Goal: Task Accomplishment & Management: Use online tool/utility

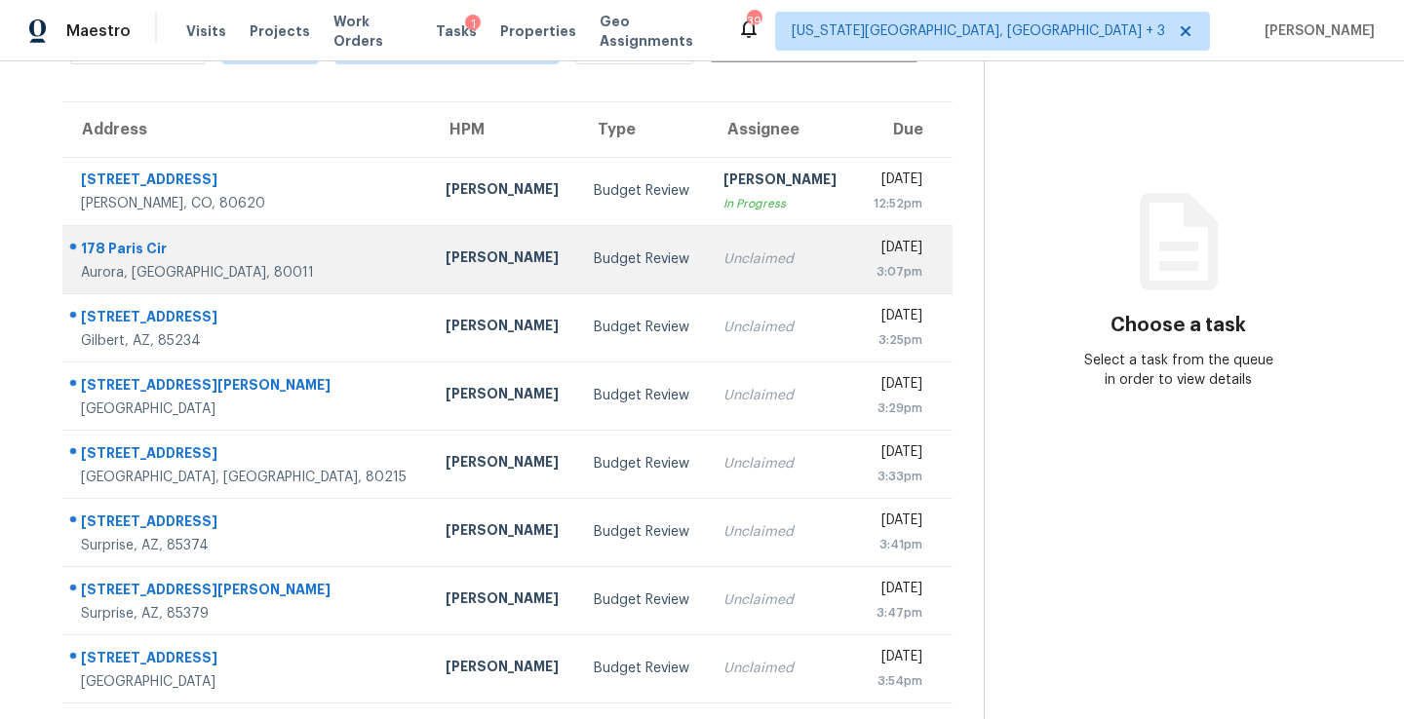
scroll to position [124, 0]
click at [578, 276] on td "Budget Review" at bounding box center [643, 259] width 130 height 68
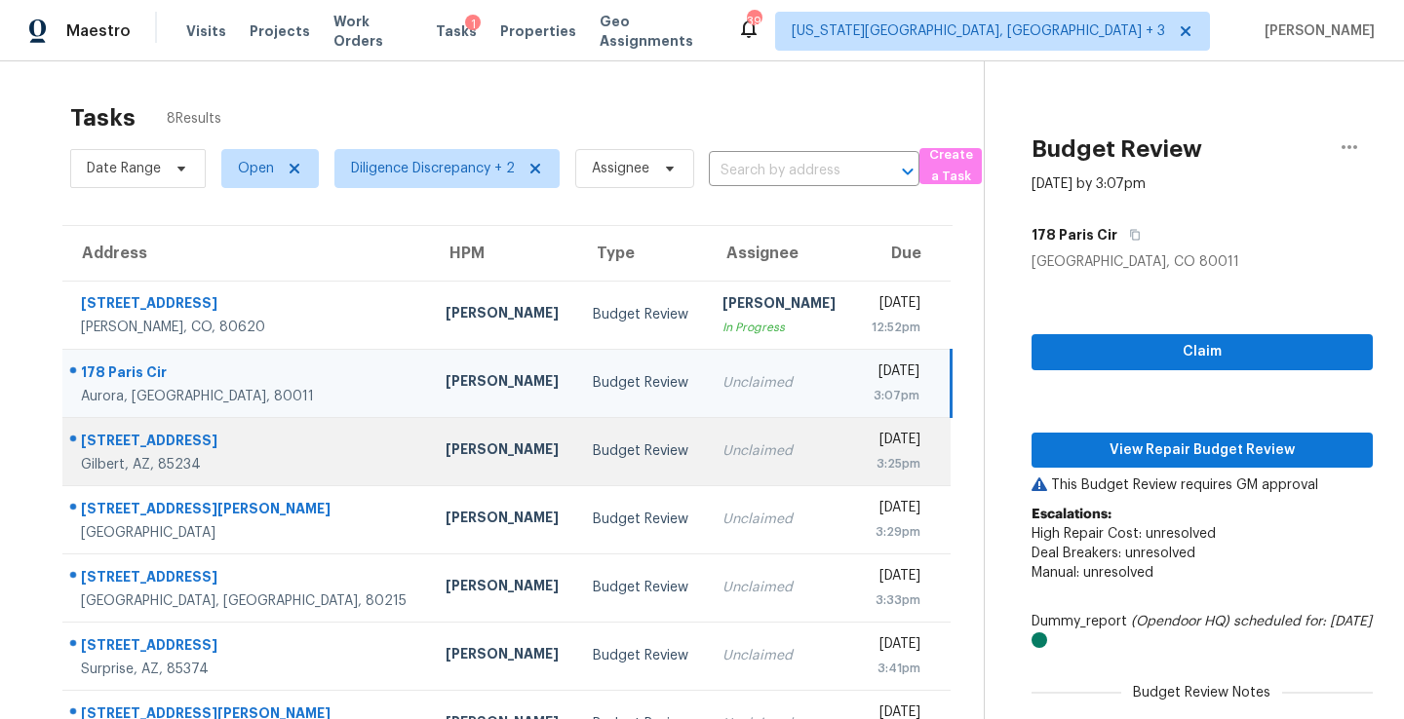
scroll to position [0, 0]
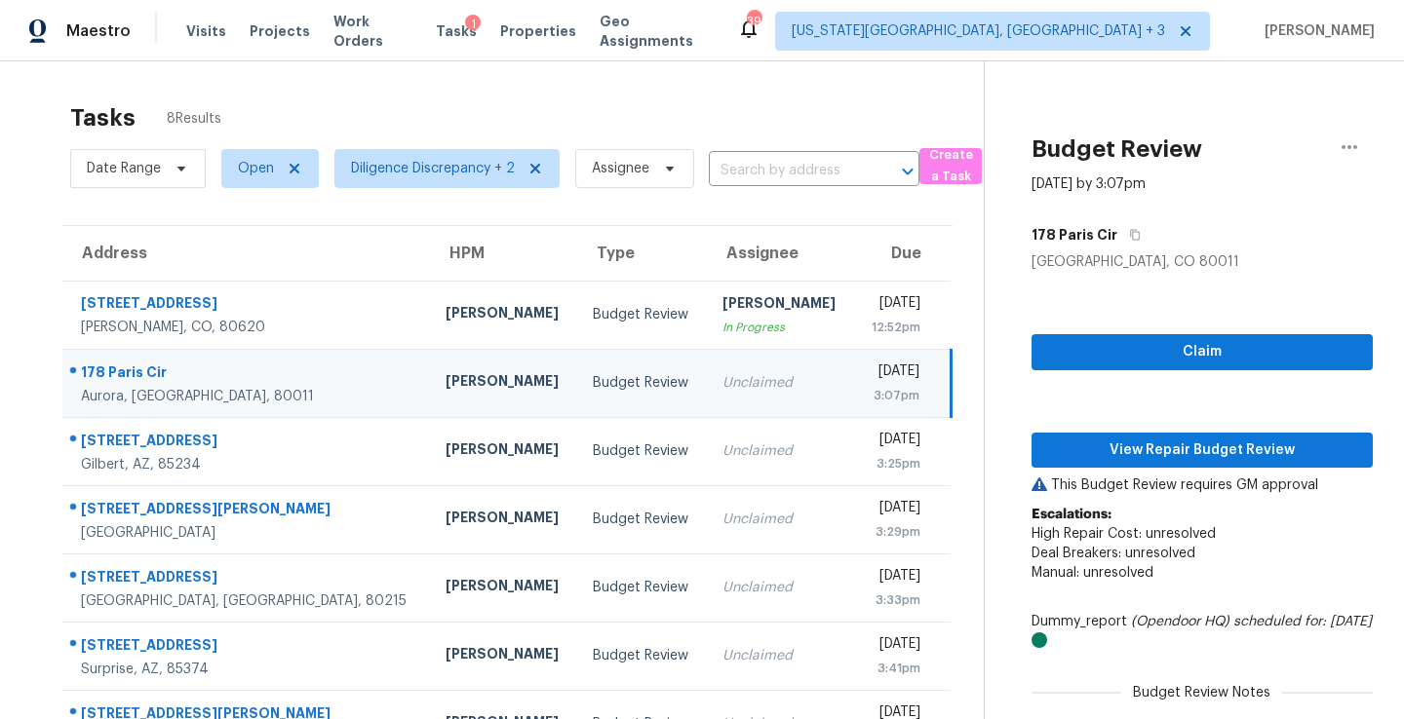
click at [586, 366] on td "Budget Review" at bounding box center [642, 383] width 130 height 68
click at [1123, 340] on span "Claim" at bounding box center [1202, 352] width 310 height 24
click at [1128, 444] on span "View Repair Budget Review" at bounding box center [1202, 451] width 310 height 24
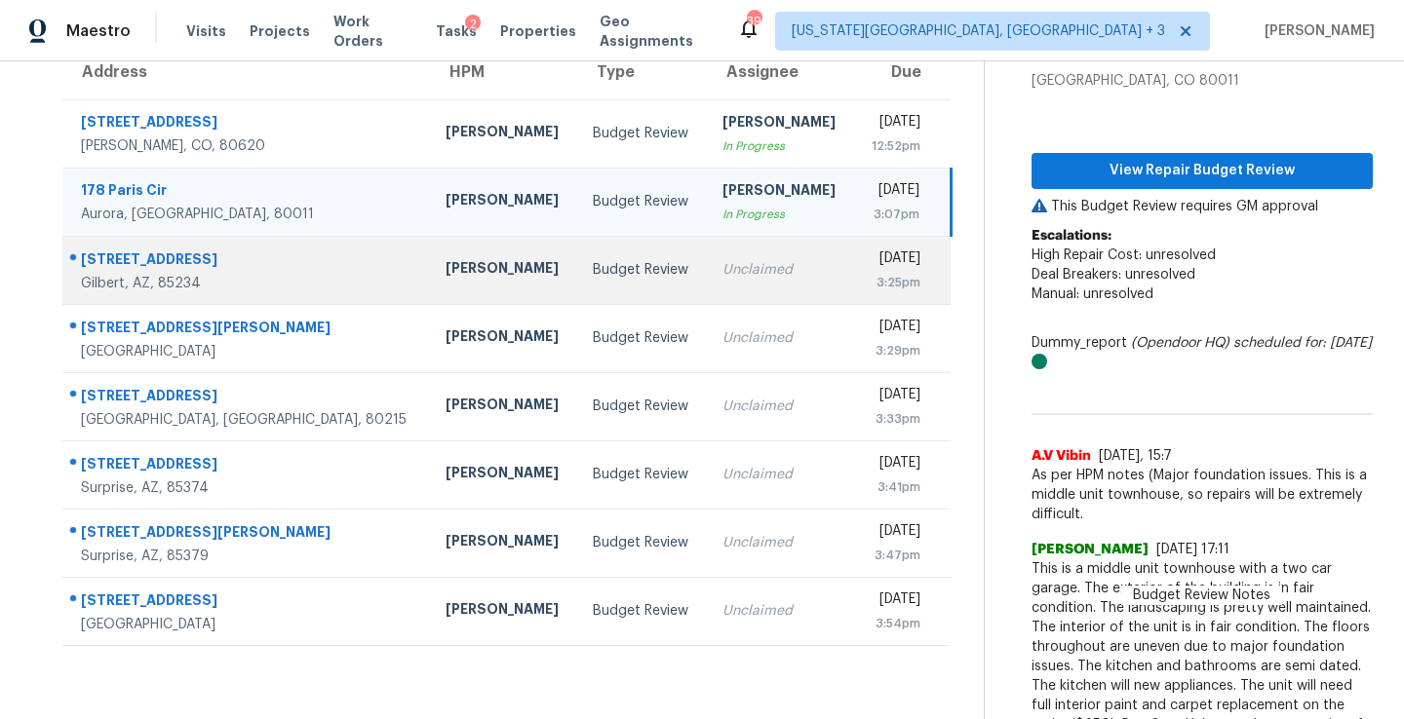
scroll to position [134, 0]
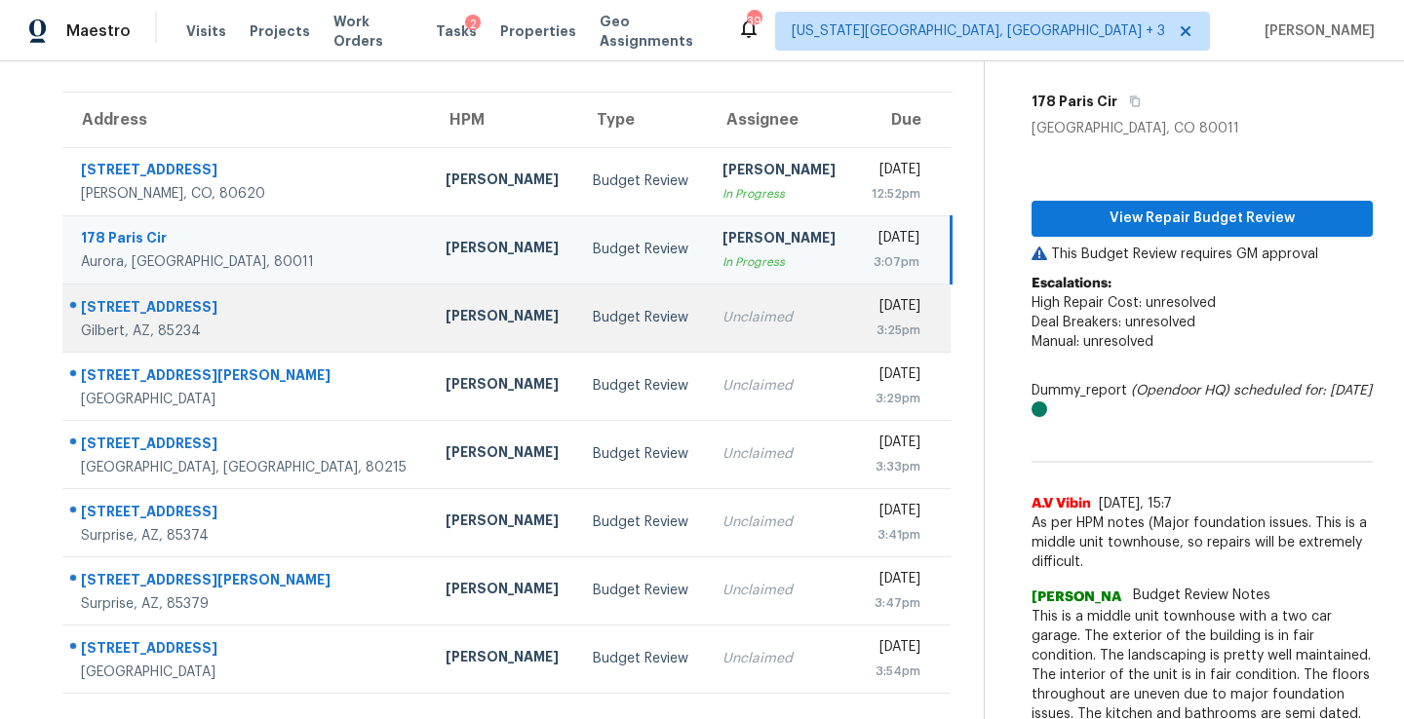
click at [707, 329] on td "Unclaimed" at bounding box center [780, 318] width 147 height 68
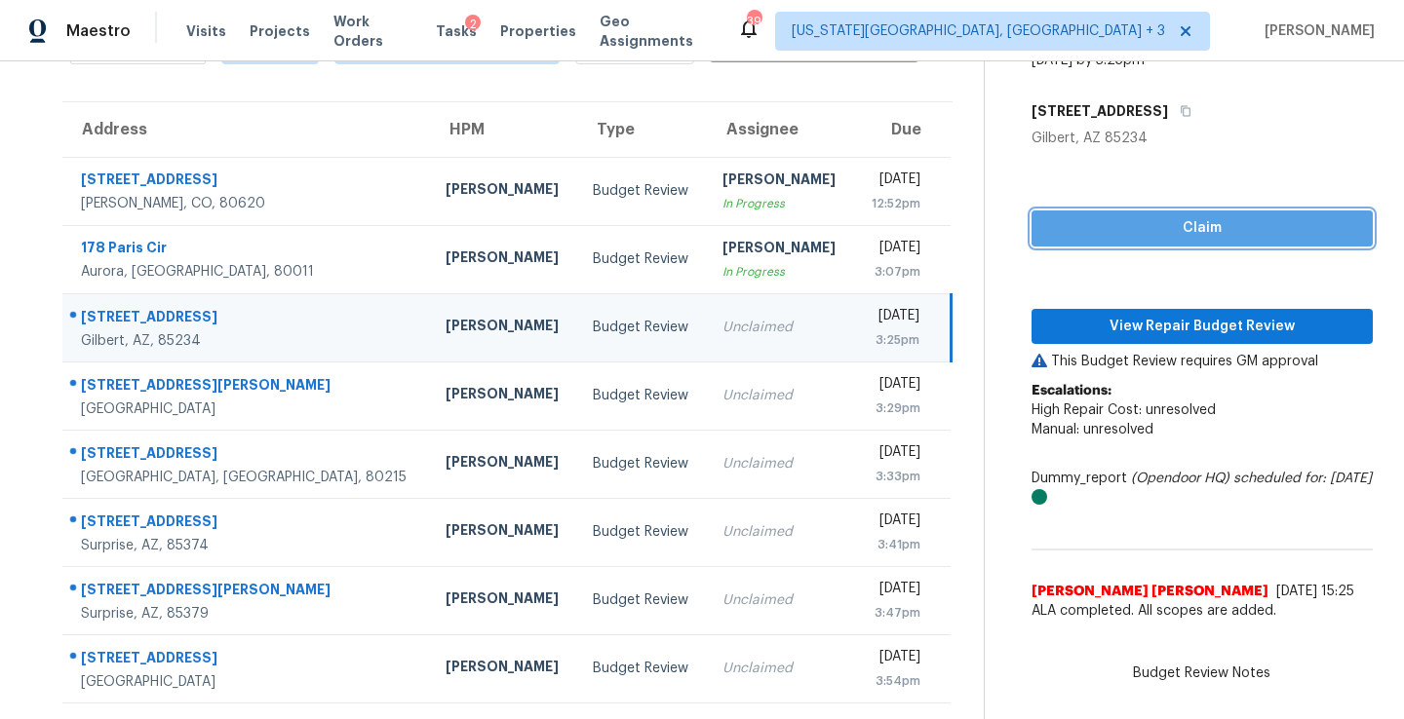
click at [1171, 223] on span "Claim" at bounding box center [1202, 228] width 310 height 24
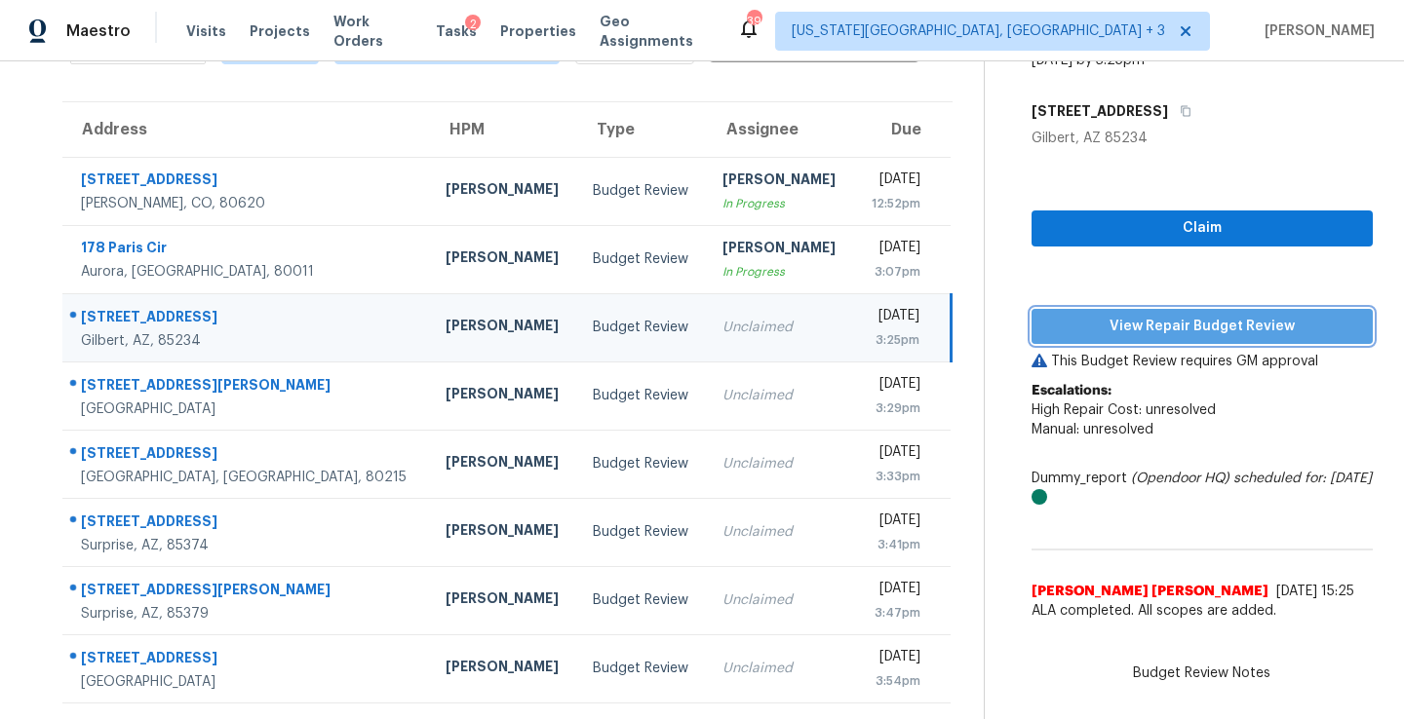
click at [1168, 330] on span "View Repair Budget Review" at bounding box center [1202, 327] width 310 height 24
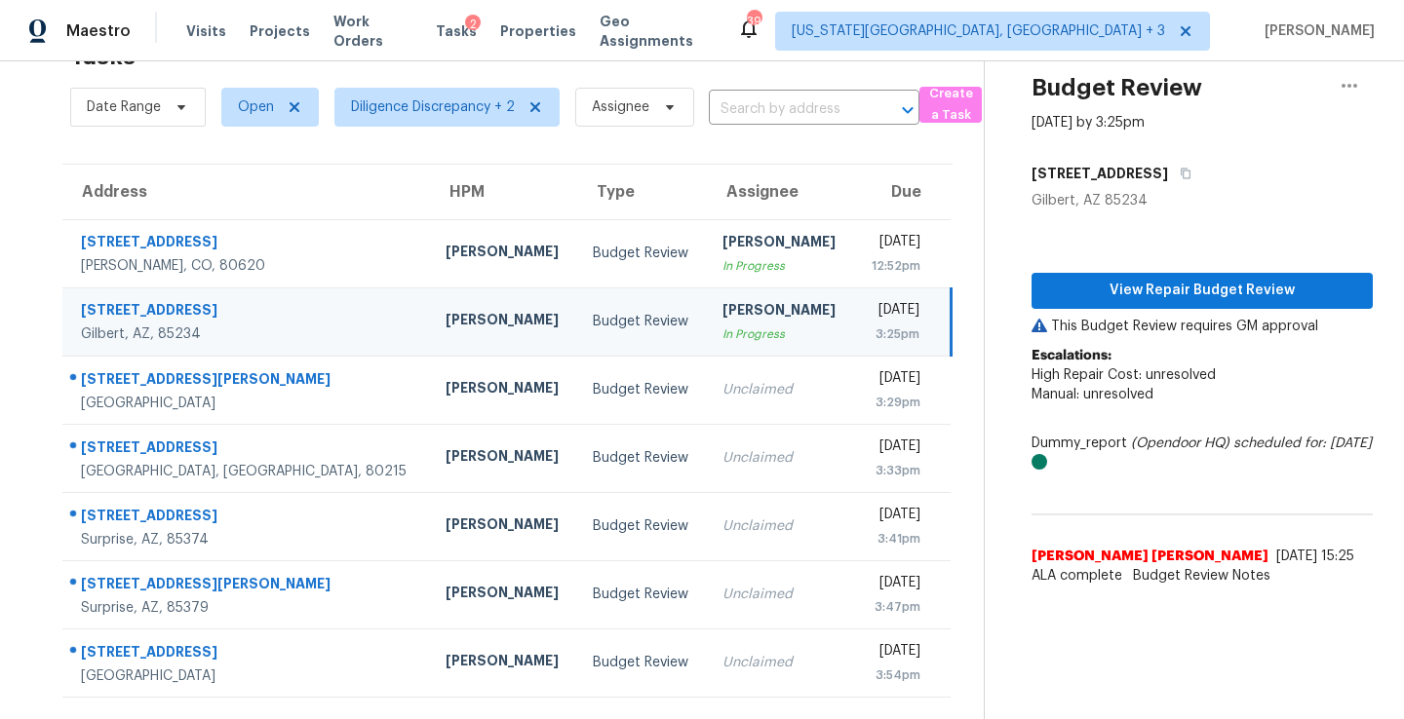
scroll to position [61, 0]
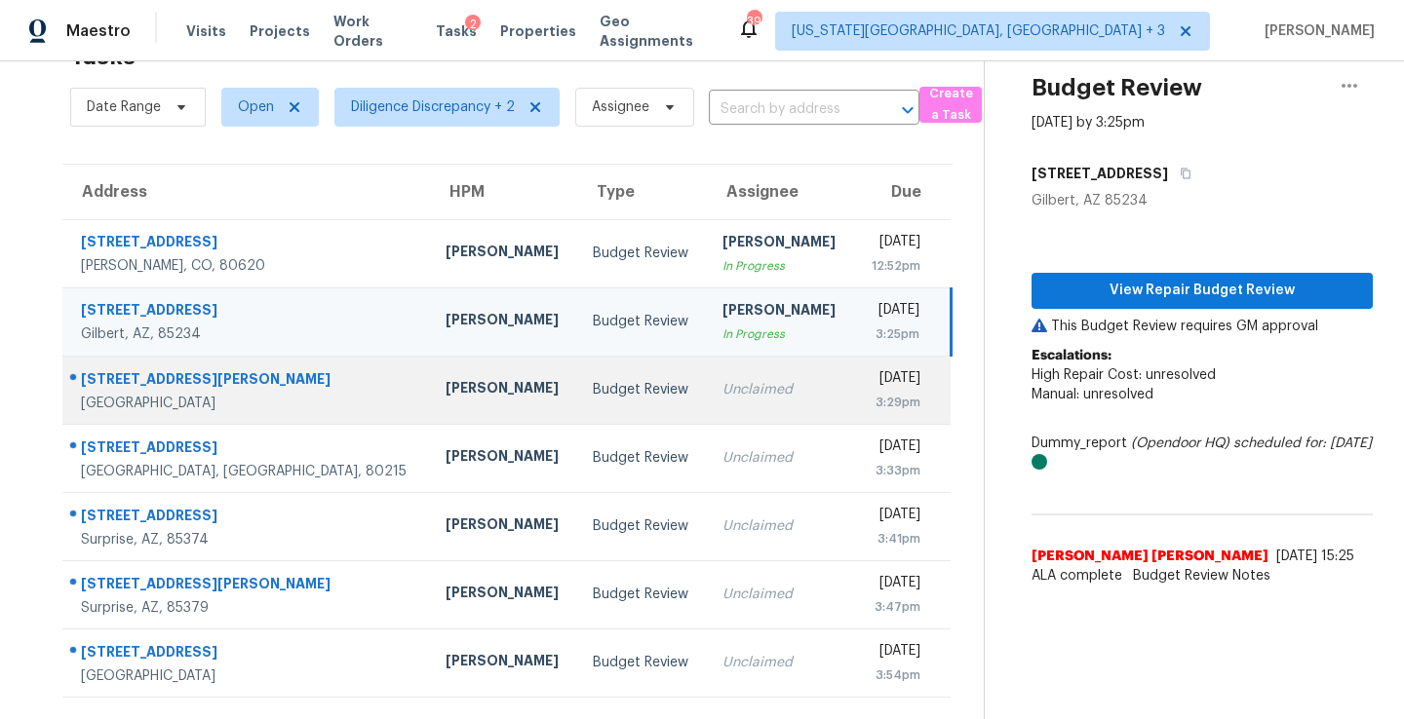
click at [722, 394] on div "Unclaimed" at bounding box center [780, 389] width 116 height 19
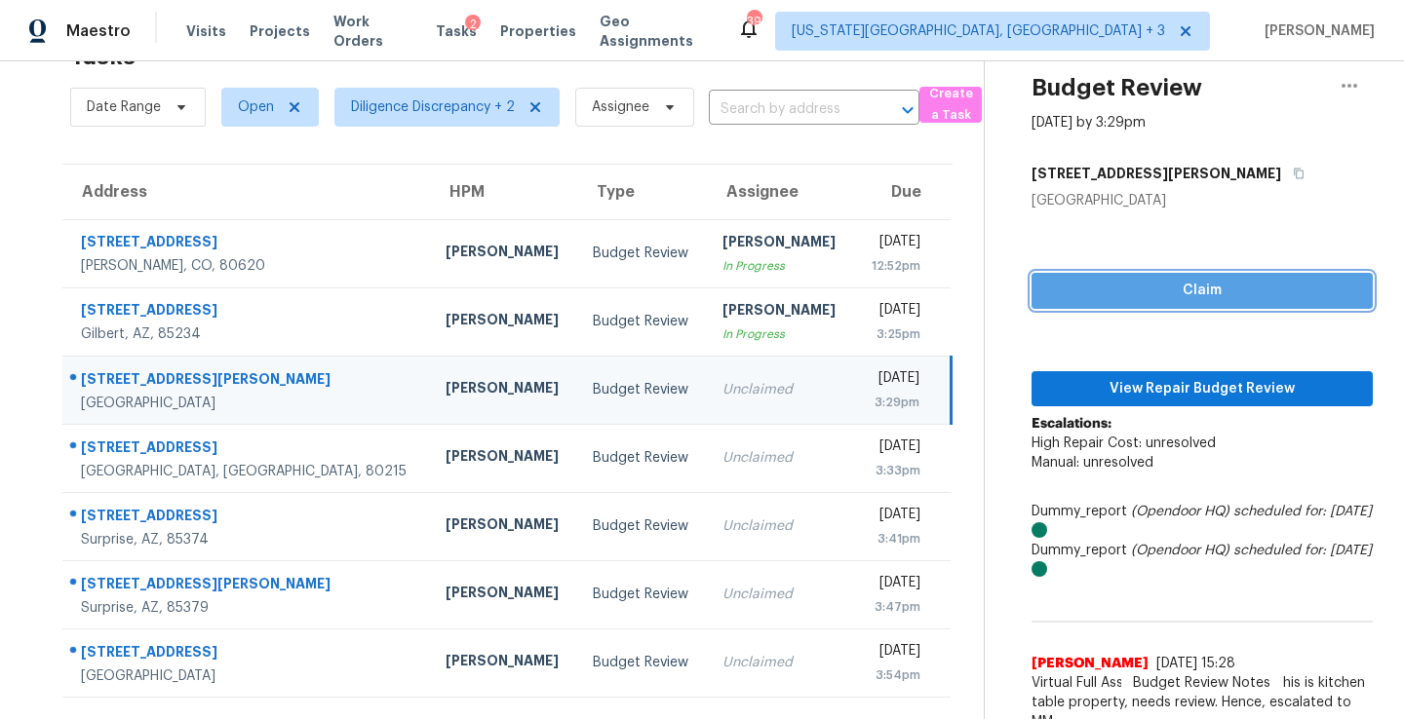
click at [1186, 299] on span "Claim" at bounding box center [1202, 291] width 310 height 24
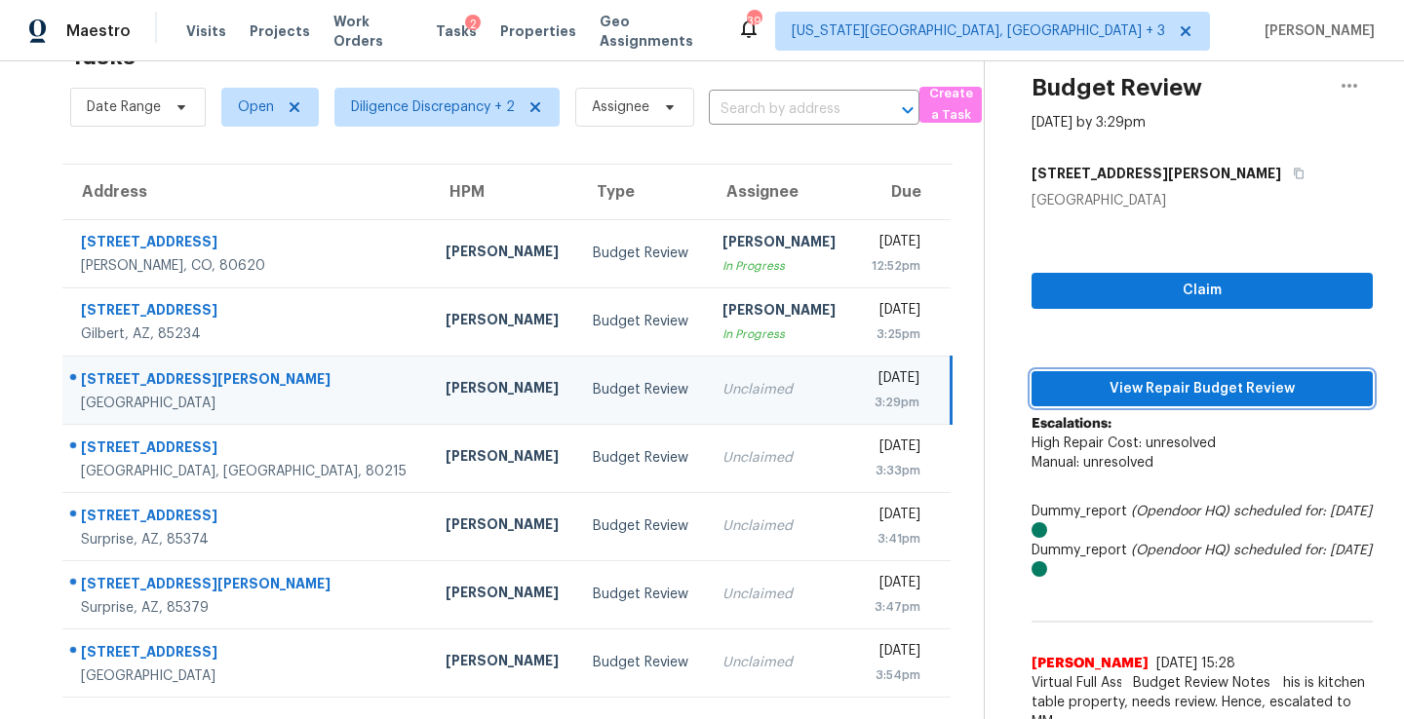
click at [1186, 391] on span "View Repair Budget Review" at bounding box center [1202, 389] width 310 height 24
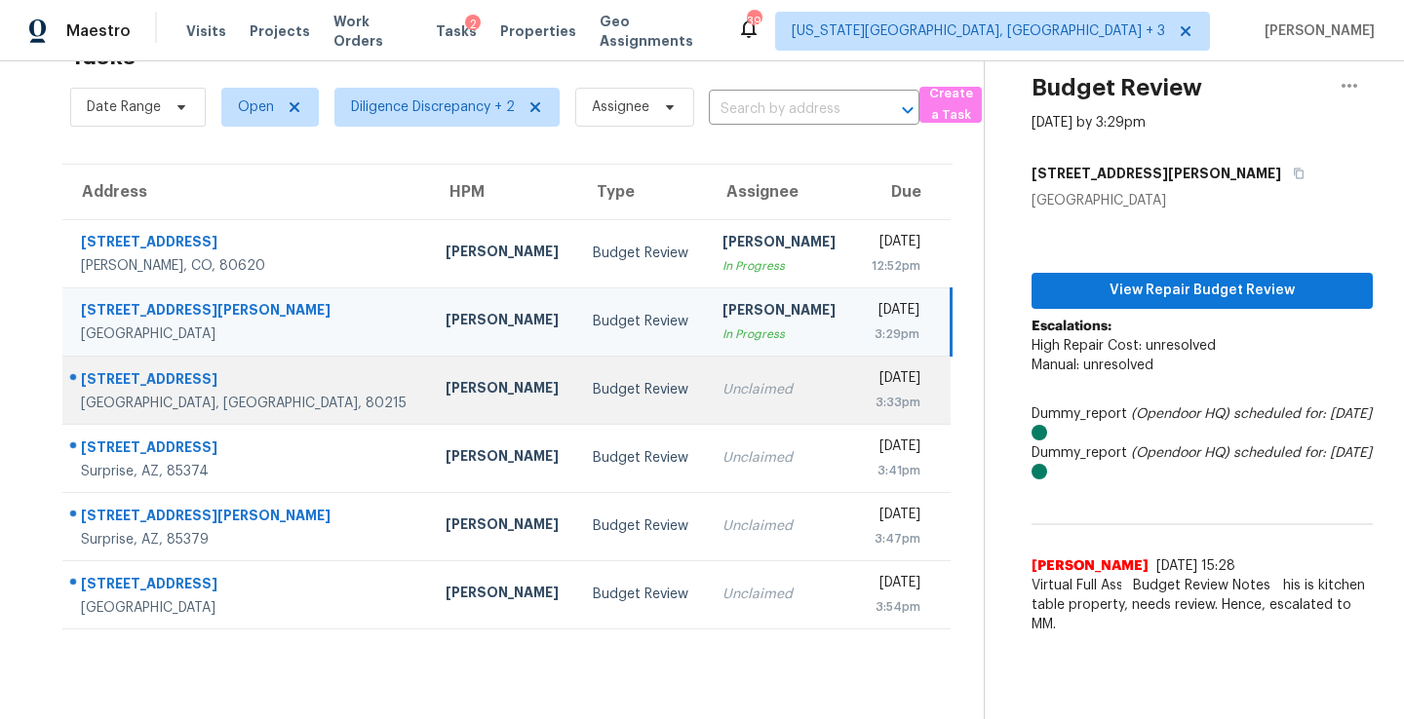
click at [707, 409] on td "Unclaimed" at bounding box center [780, 390] width 147 height 68
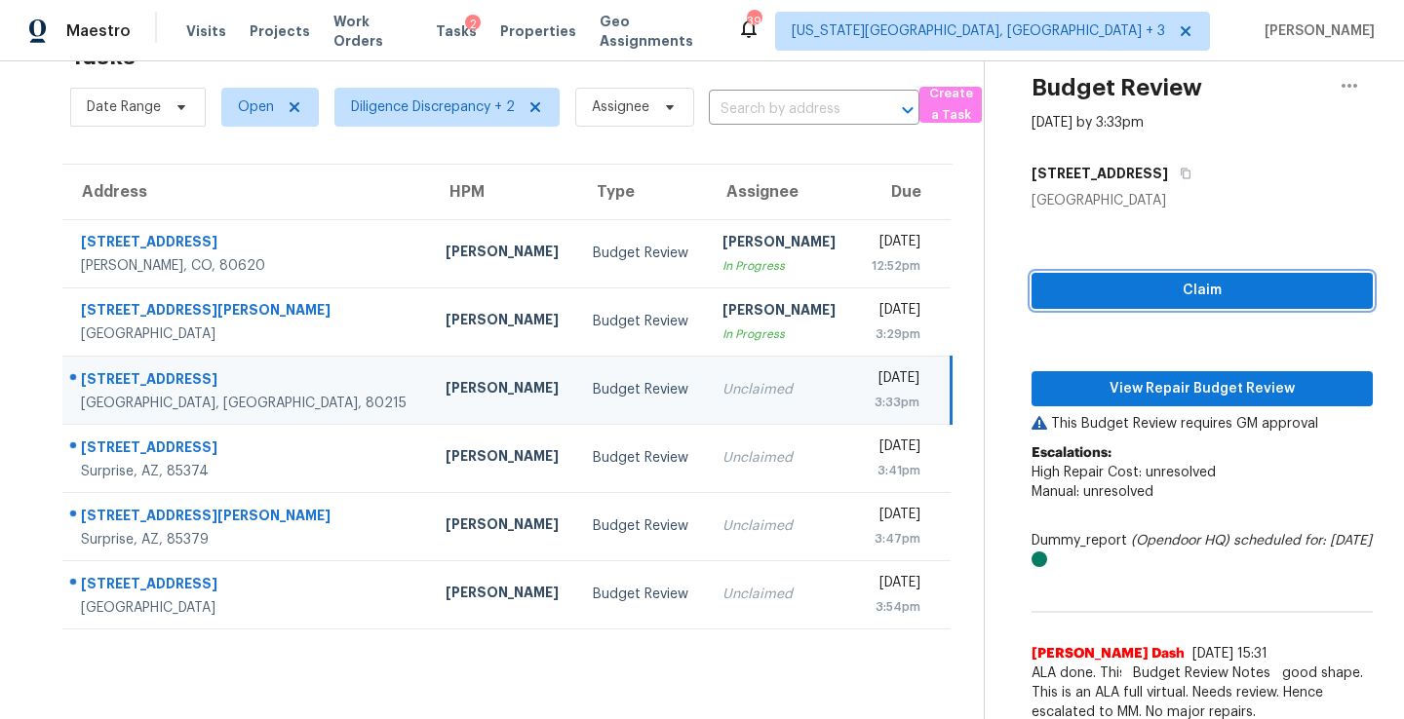
click at [1114, 300] on span "Claim" at bounding box center [1202, 291] width 310 height 24
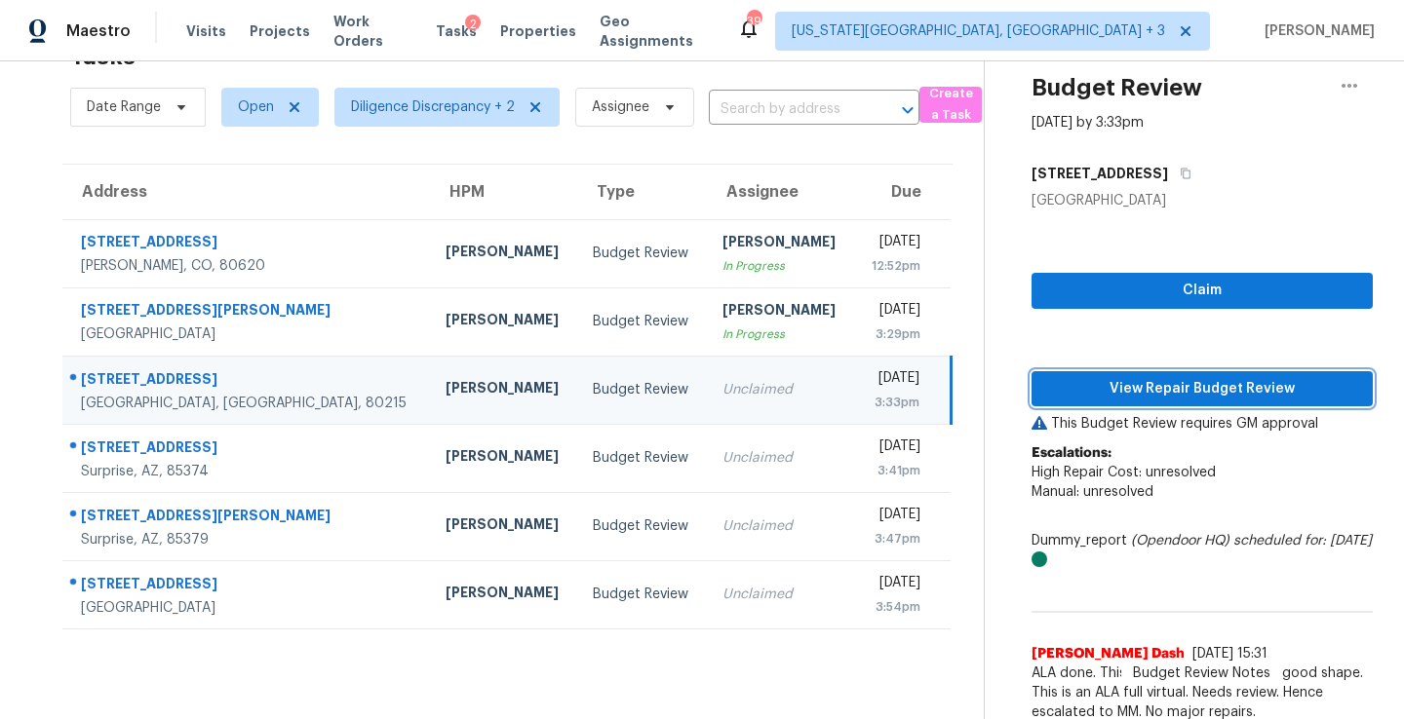
click at [1107, 386] on span "View Repair Budget Review" at bounding box center [1202, 389] width 310 height 24
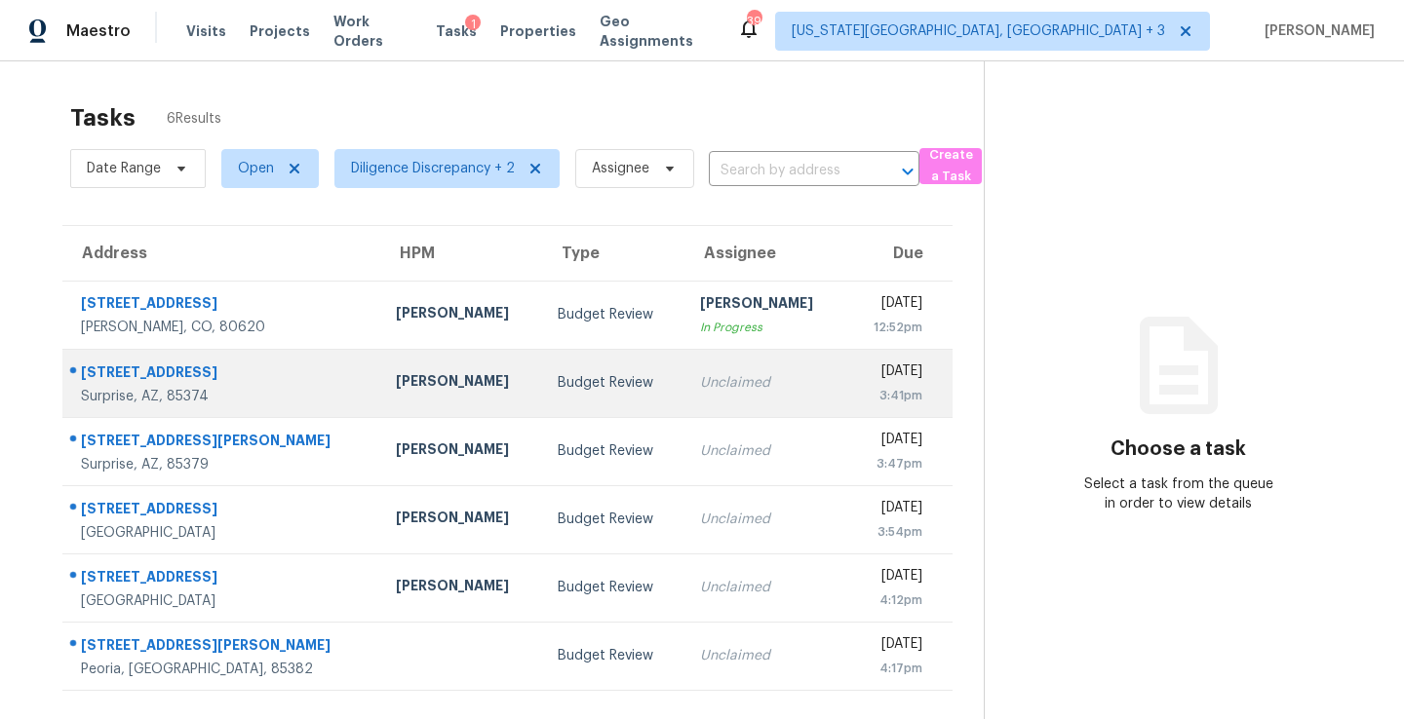
click at [760, 389] on td "Unclaimed" at bounding box center [765, 383] width 162 height 68
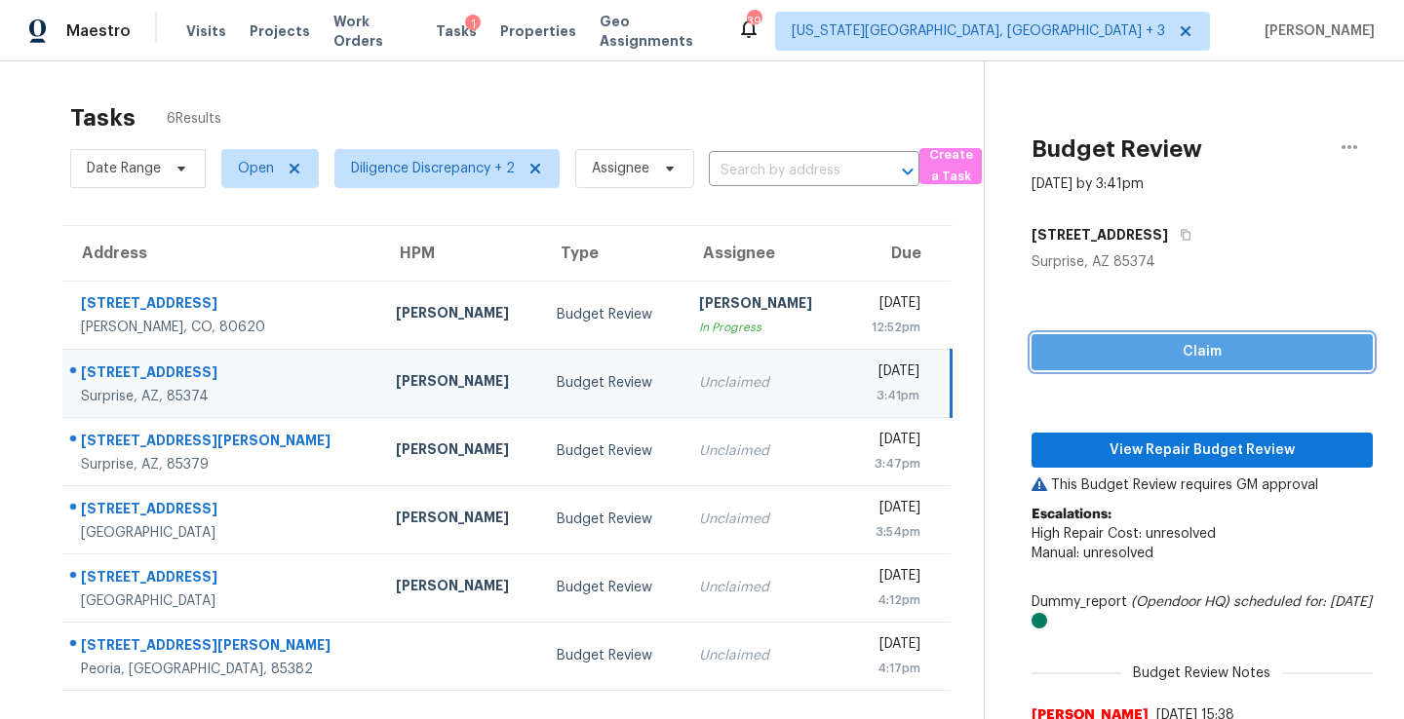
click at [1106, 354] on span "Claim" at bounding box center [1202, 352] width 310 height 24
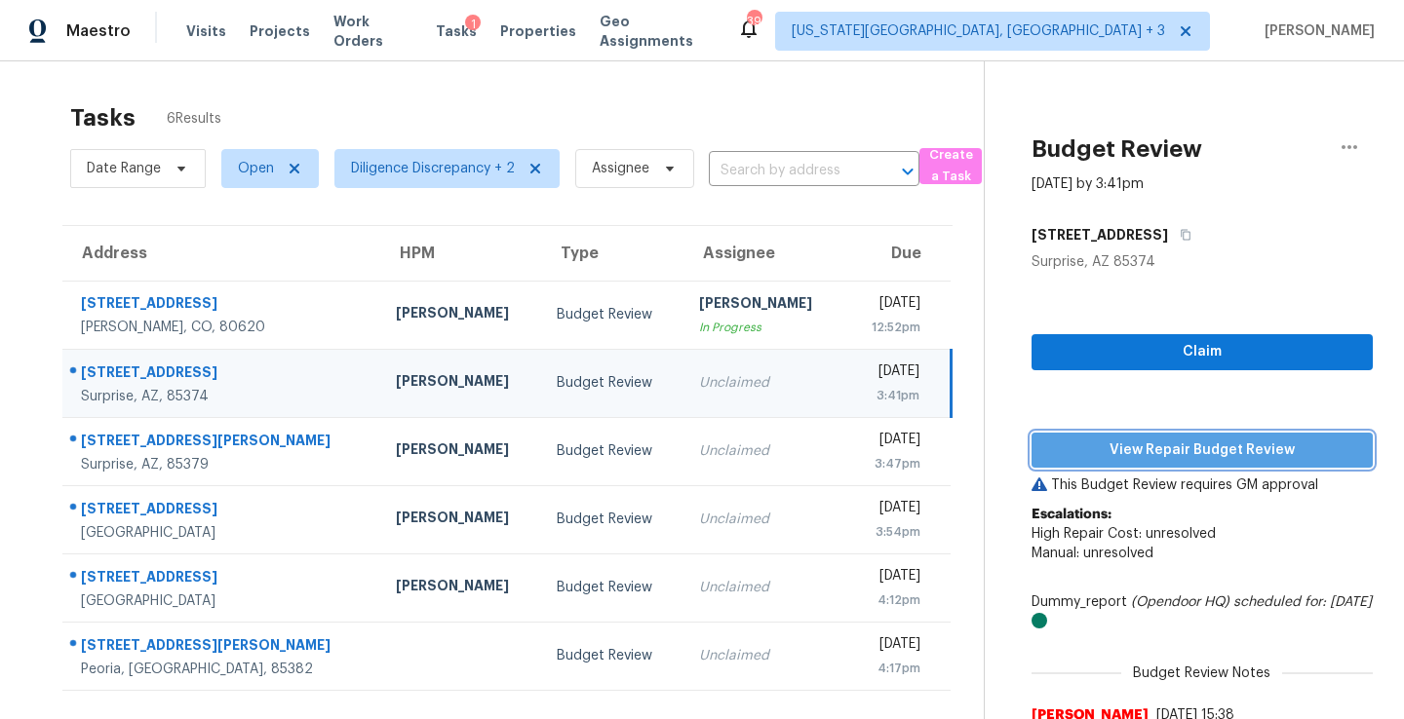
click at [1122, 446] on span "View Repair Budget Review" at bounding box center [1202, 451] width 310 height 24
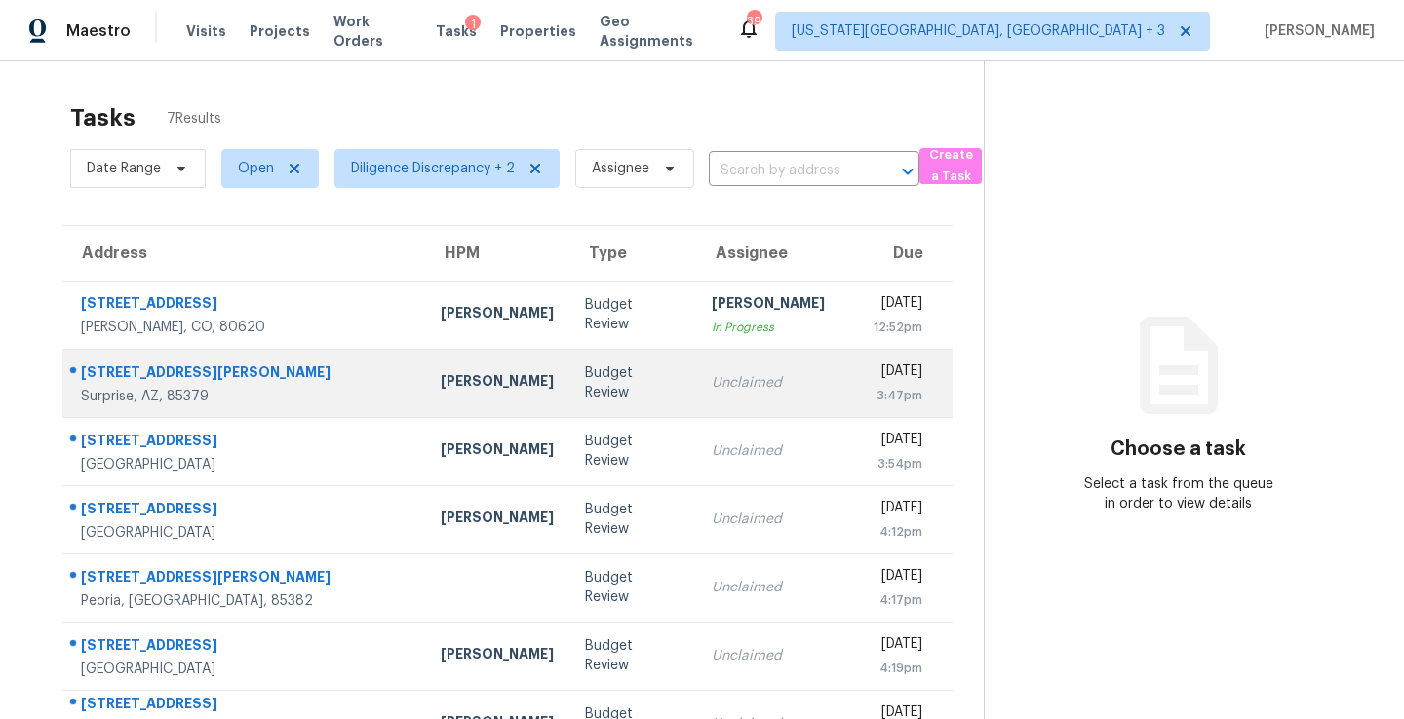
click at [741, 380] on div "Unclaimed" at bounding box center [768, 382] width 113 height 19
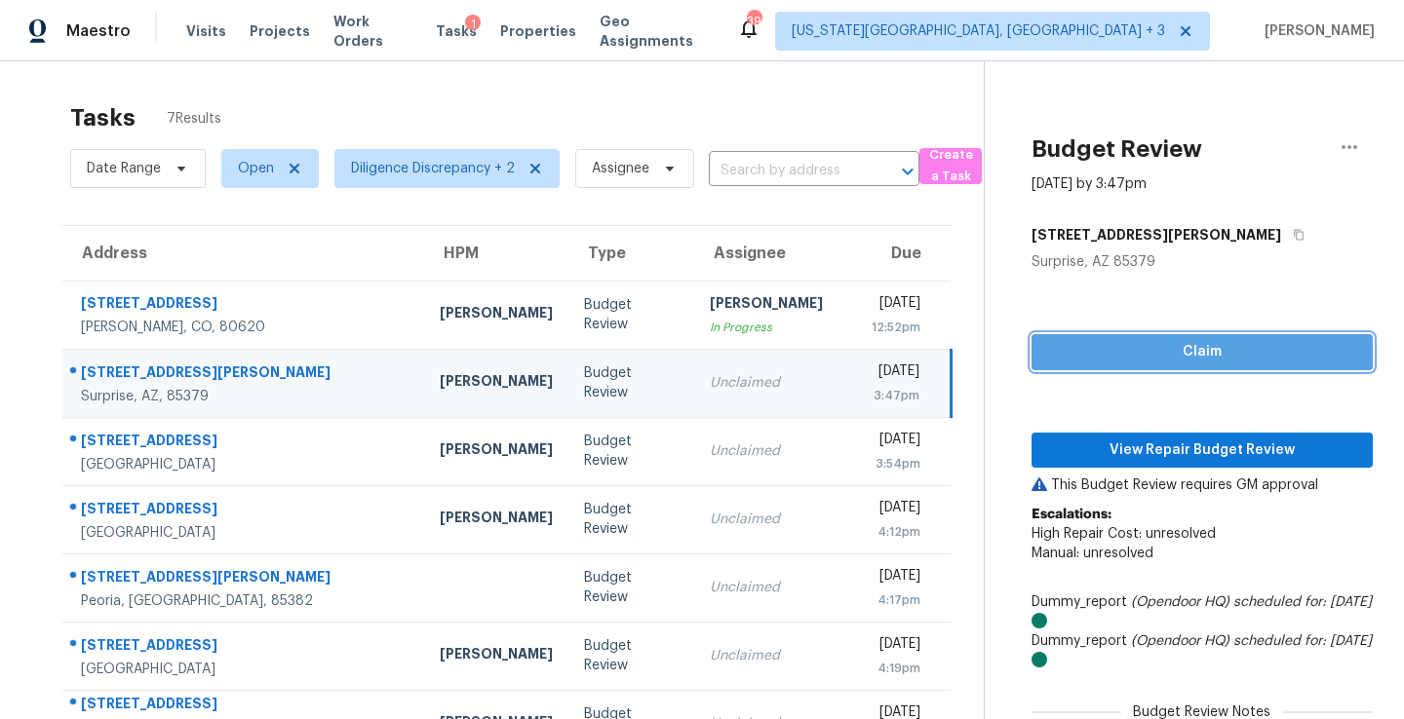
click at [1126, 363] on span "Claim" at bounding box center [1202, 352] width 310 height 24
click at [1132, 430] on div "Claim View Repair Budget Review This Budget Review requires GM approval Escalat…" at bounding box center [1201, 581] width 341 height 619
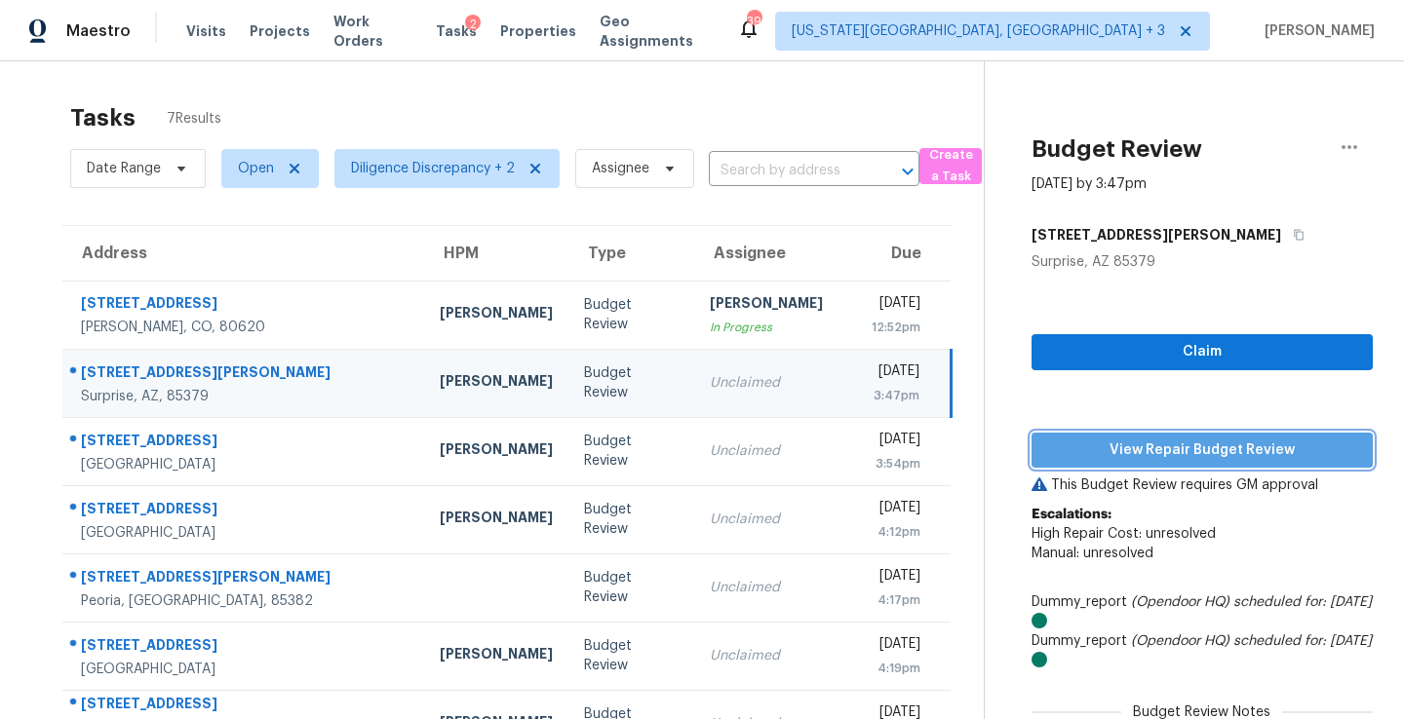
click at [1128, 444] on span "View Repair Budget Review" at bounding box center [1202, 451] width 310 height 24
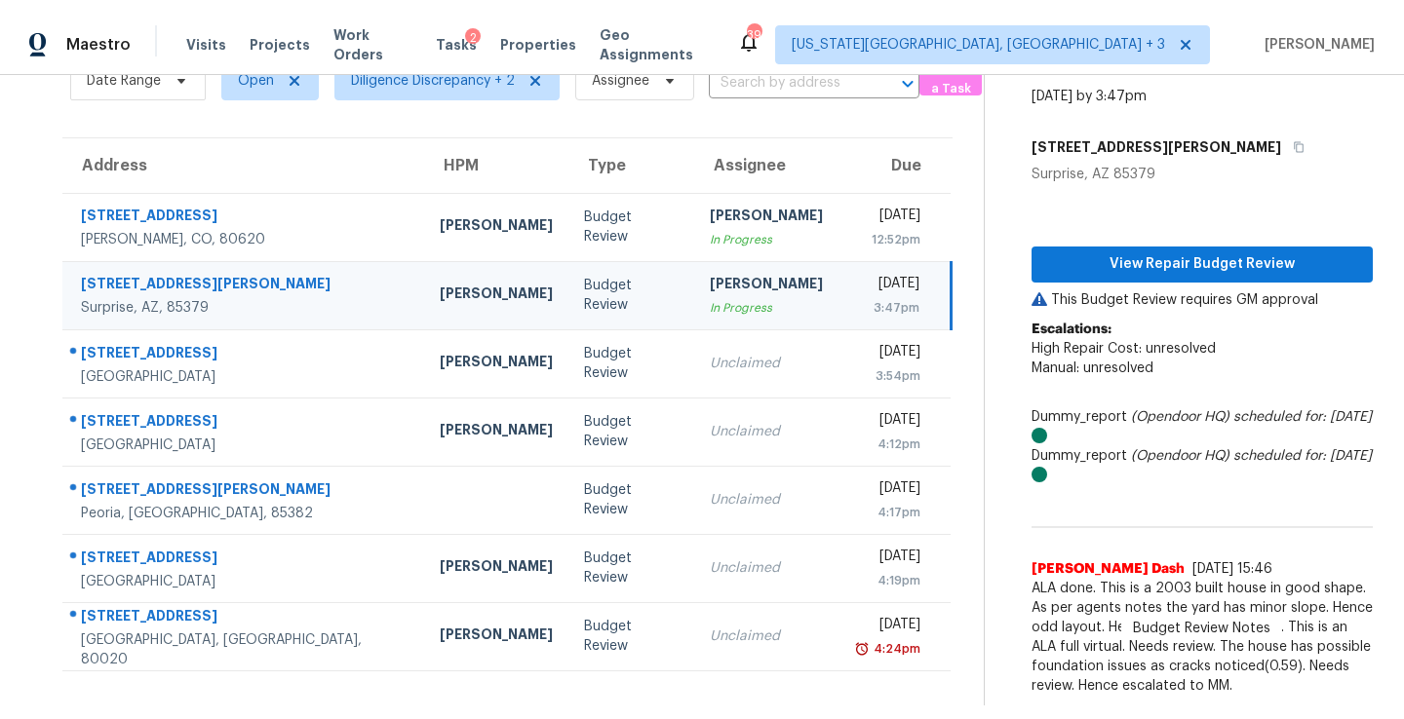
scroll to position [74, 0]
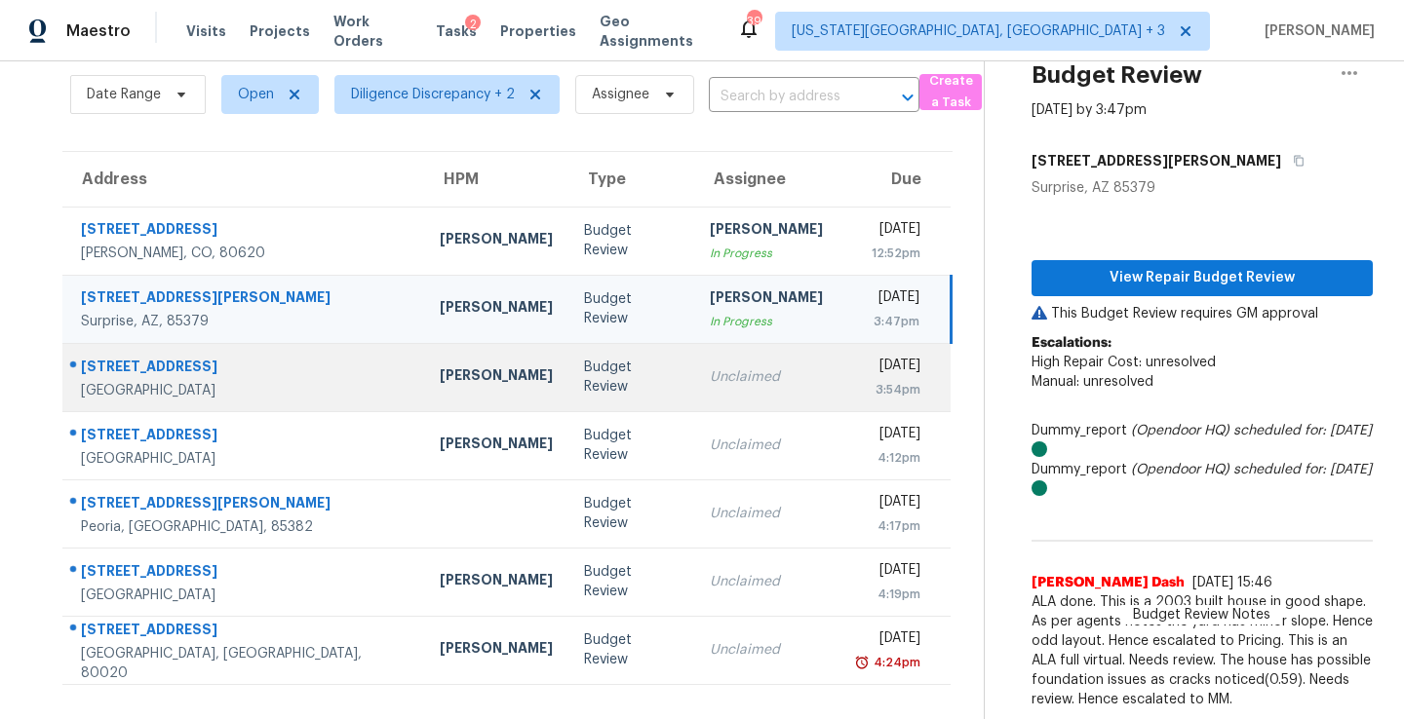
click at [621, 347] on td "Budget Review" at bounding box center [631, 377] width 126 height 68
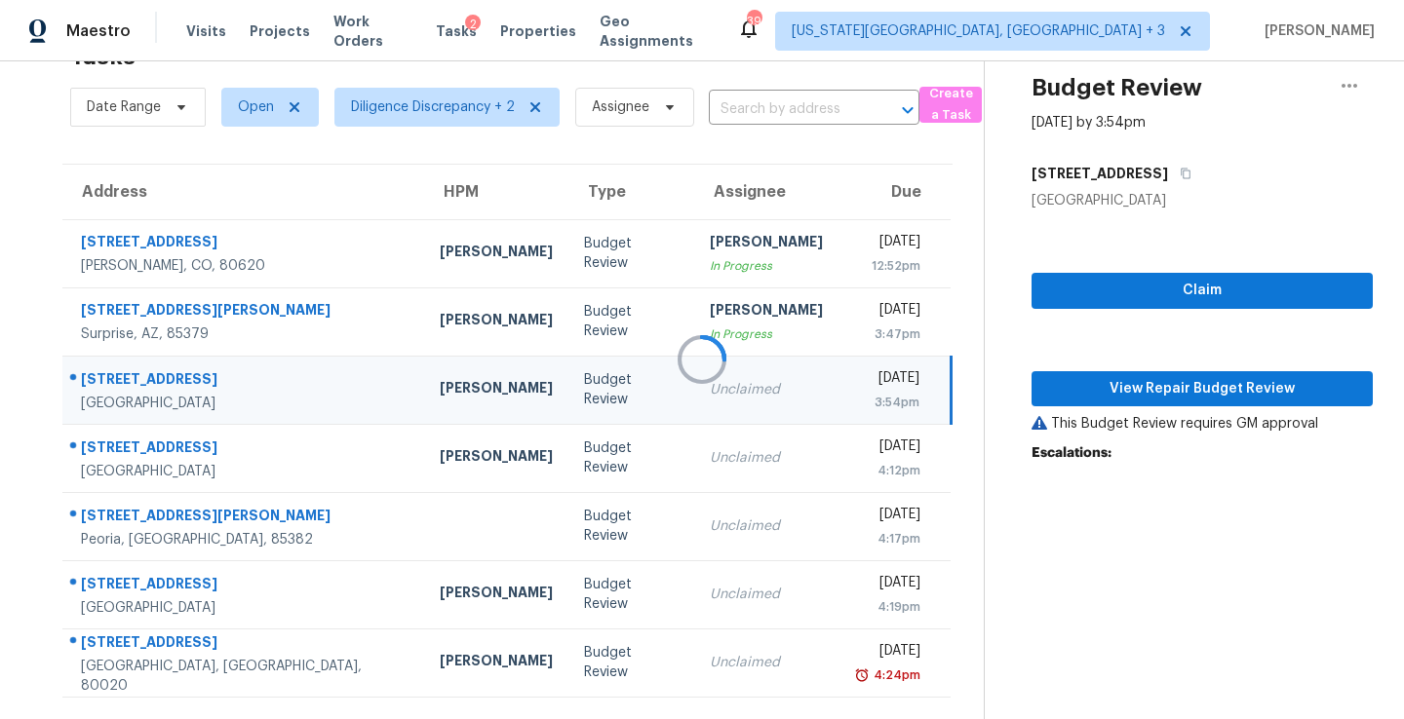
scroll to position [61, 0]
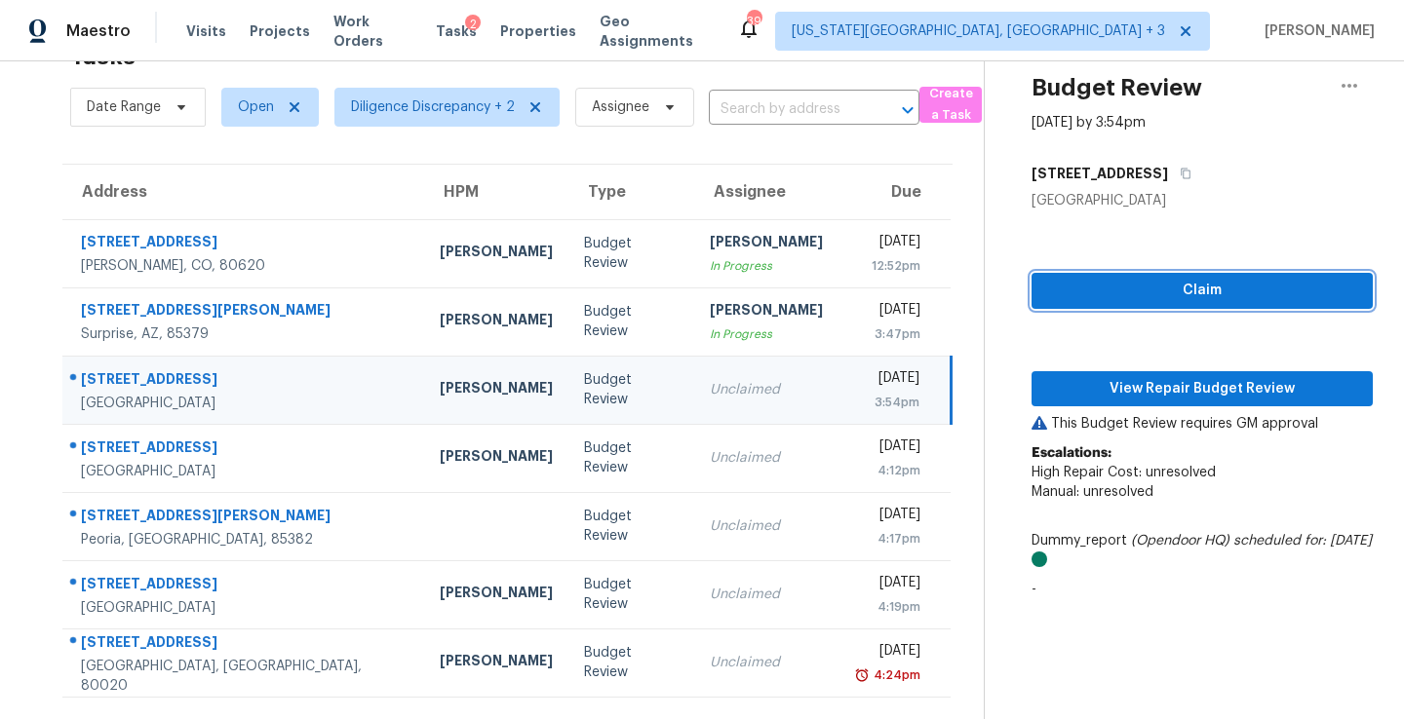
click at [1165, 289] on span "Claim" at bounding box center [1202, 291] width 310 height 24
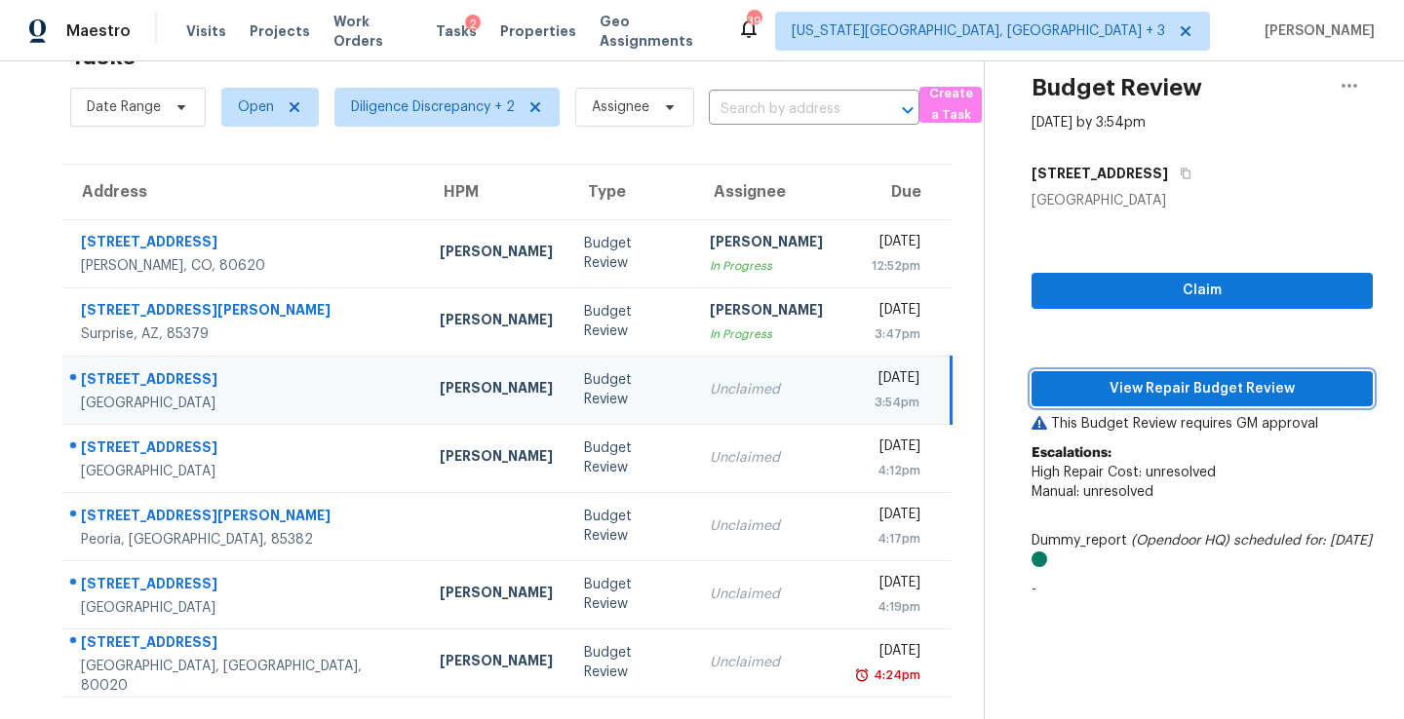
click at [1145, 394] on span "View Repair Budget Review" at bounding box center [1202, 389] width 310 height 24
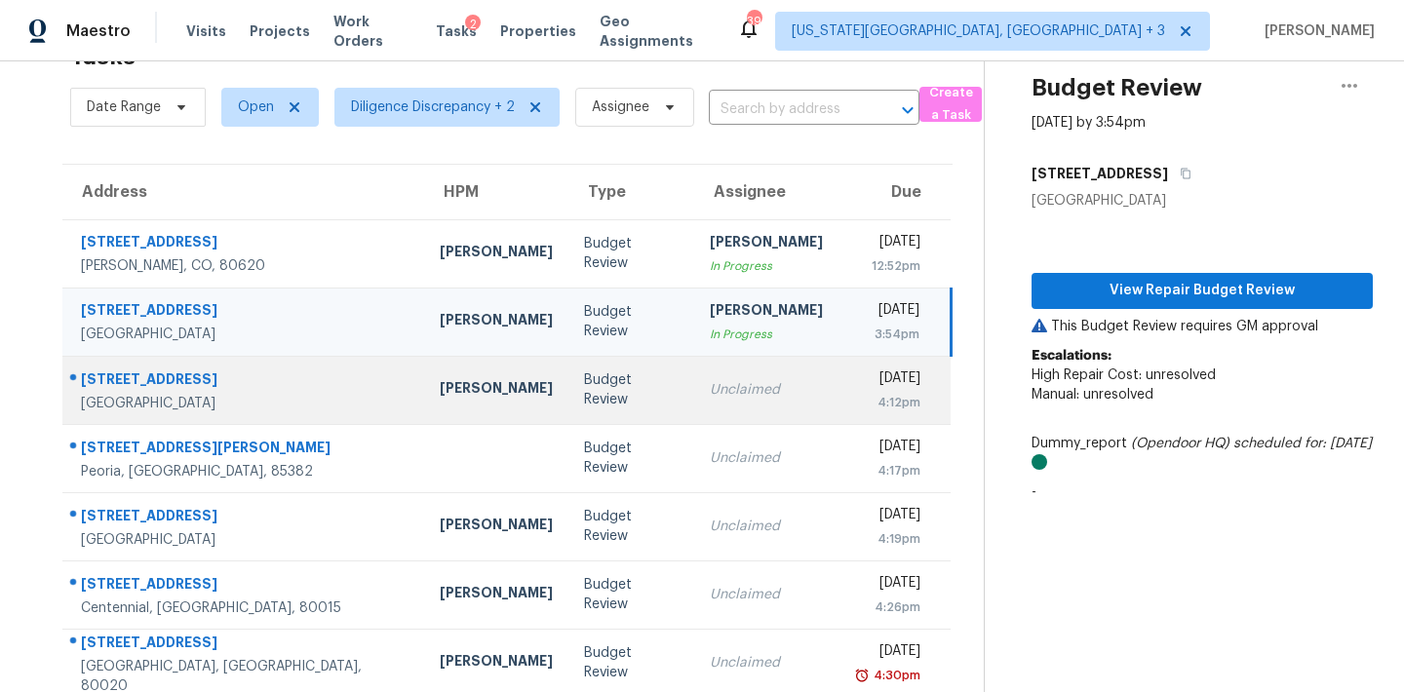
click at [568, 412] on td "Budget Review" at bounding box center [631, 390] width 126 height 68
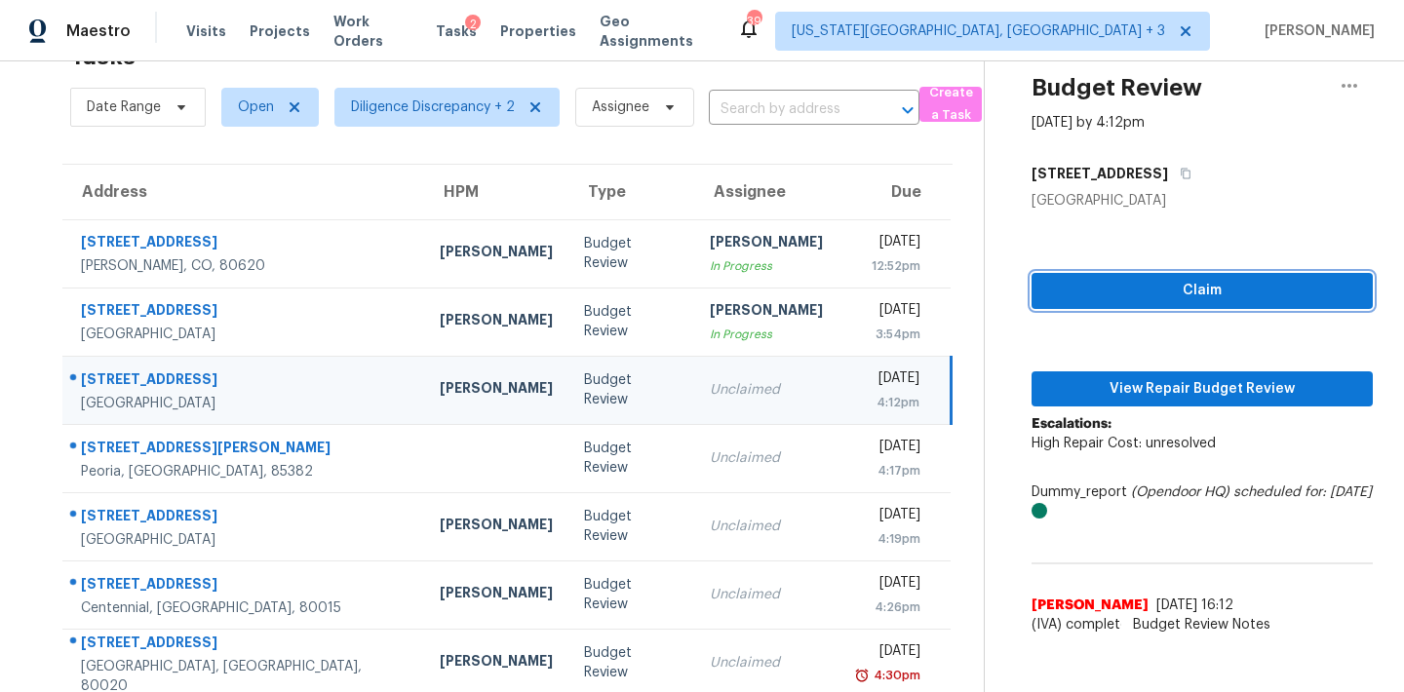
click at [1127, 292] on span "Claim" at bounding box center [1202, 291] width 310 height 24
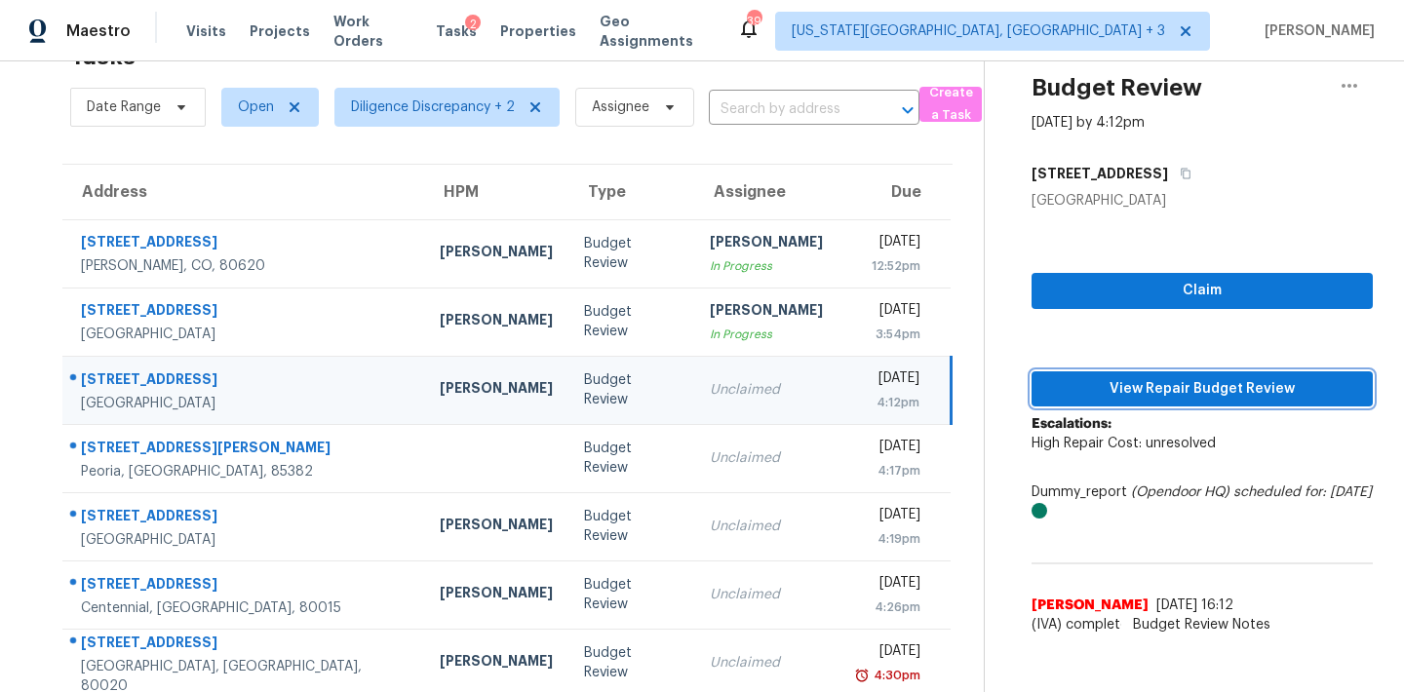
click at [1135, 385] on span "View Repair Budget Review" at bounding box center [1202, 389] width 310 height 24
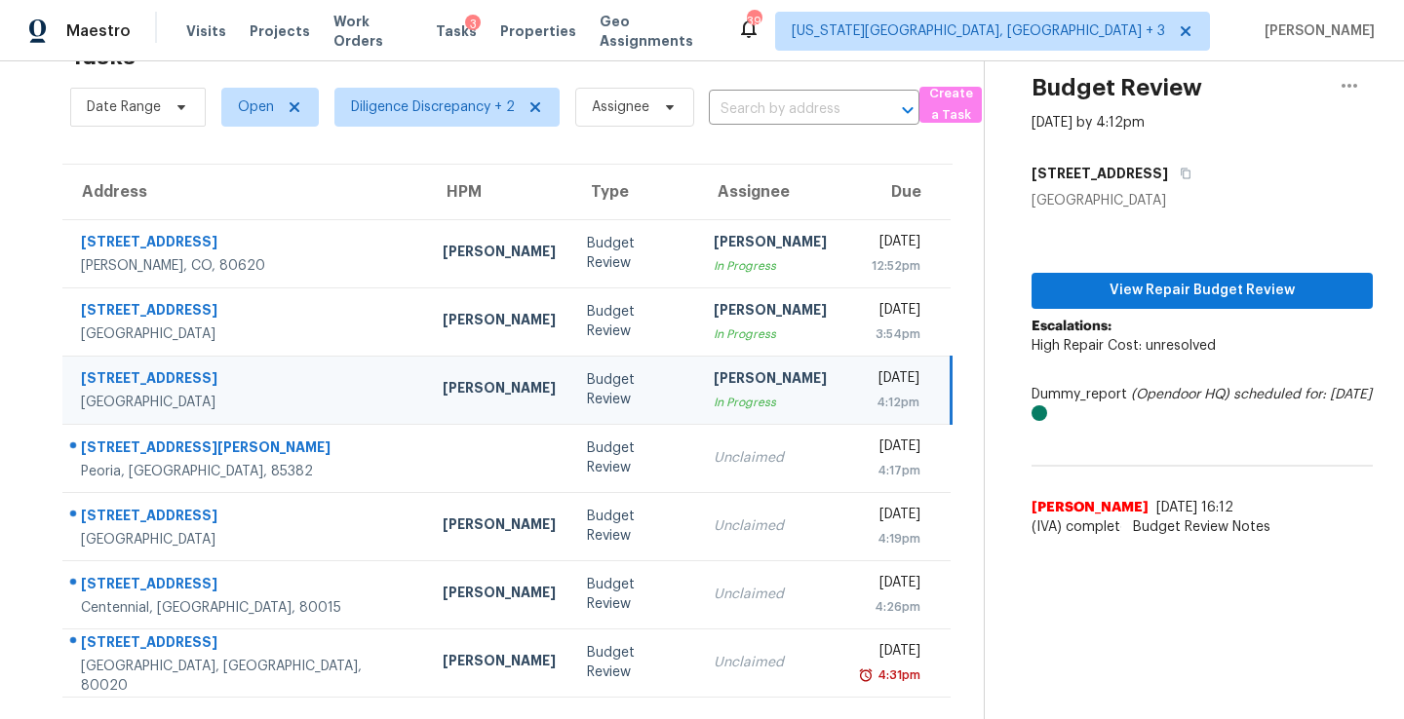
click at [731, 401] on div "In Progress" at bounding box center [770, 402] width 113 height 19
click at [1151, 281] on span "View Repair Budget Review" at bounding box center [1202, 291] width 310 height 24
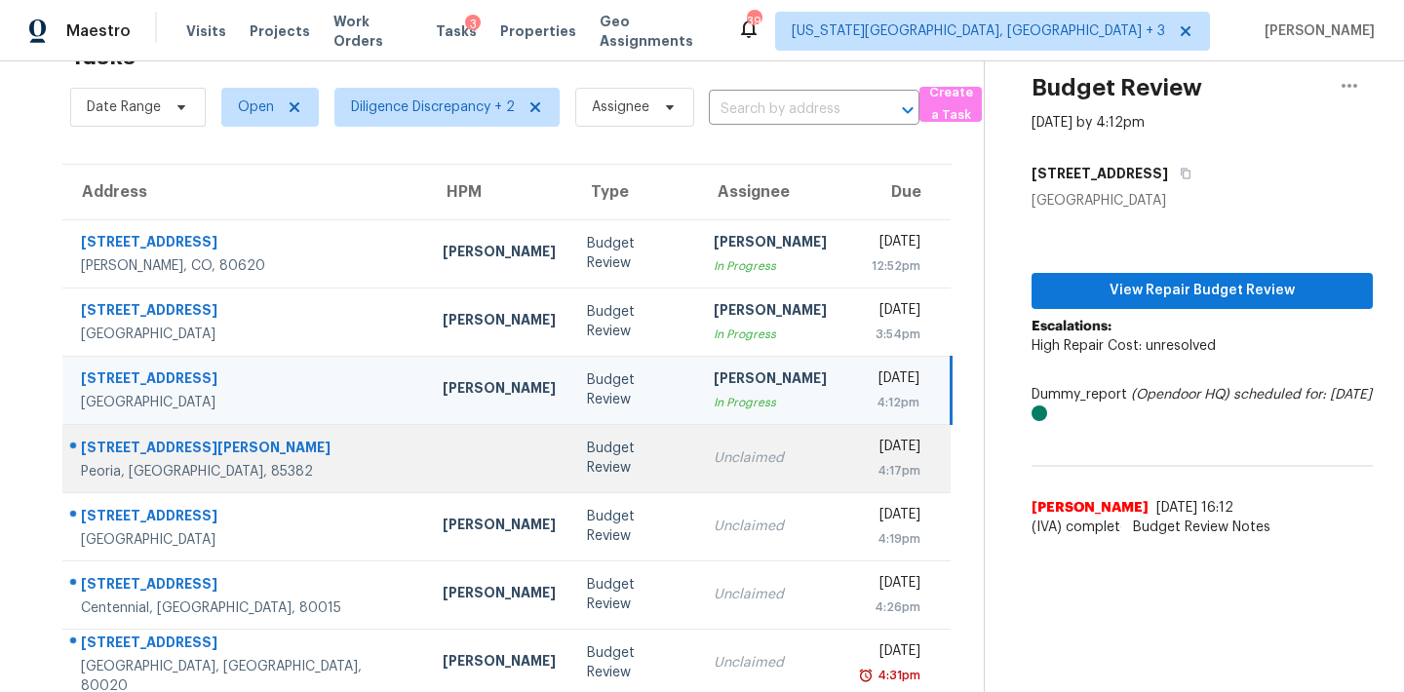
click at [714, 460] on div "Unclaimed" at bounding box center [770, 457] width 113 height 19
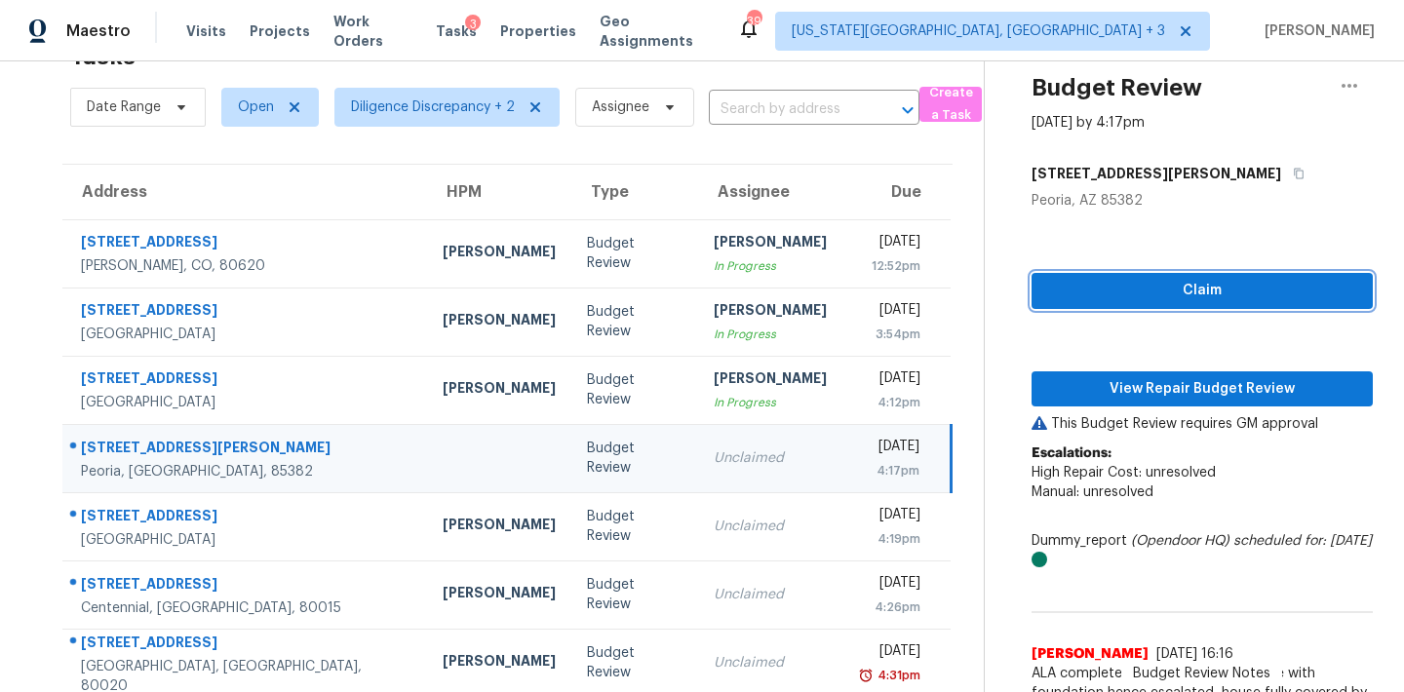
click at [1114, 286] on span "Claim" at bounding box center [1202, 291] width 310 height 24
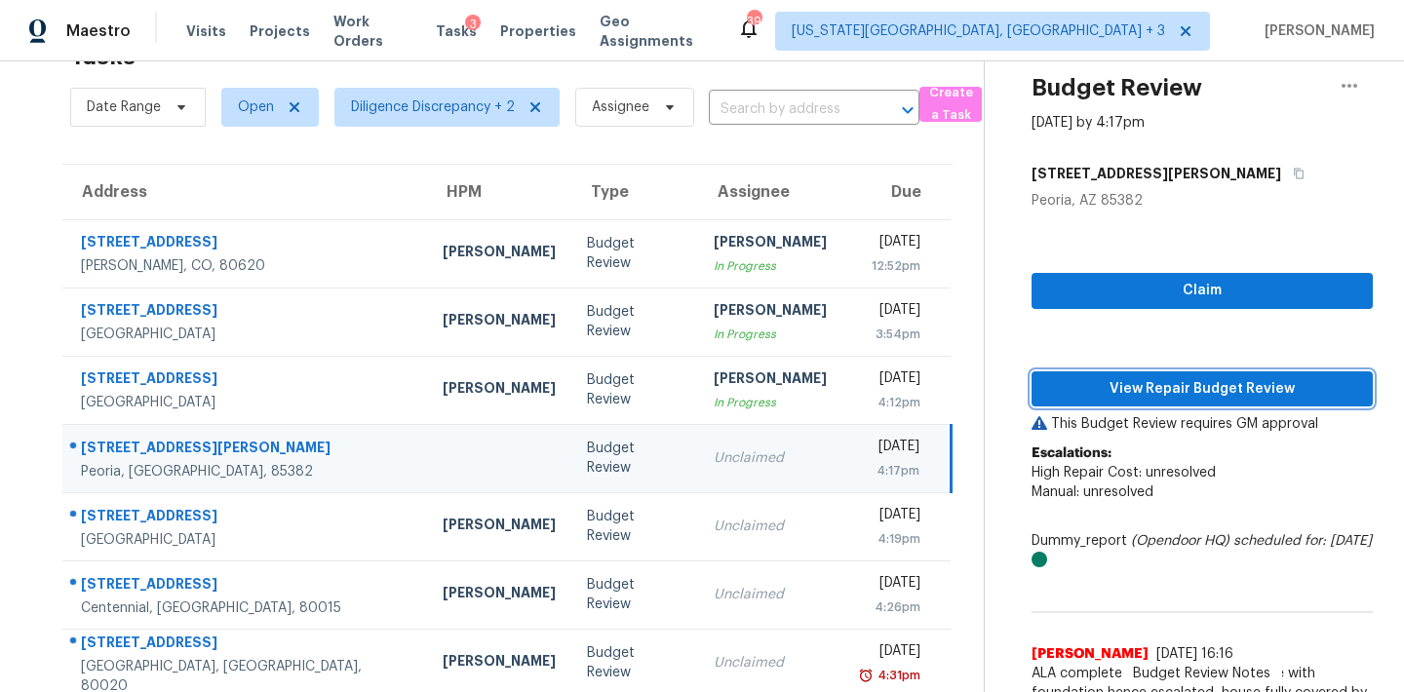
click at [1113, 391] on span "View Repair Budget Review" at bounding box center [1202, 389] width 310 height 24
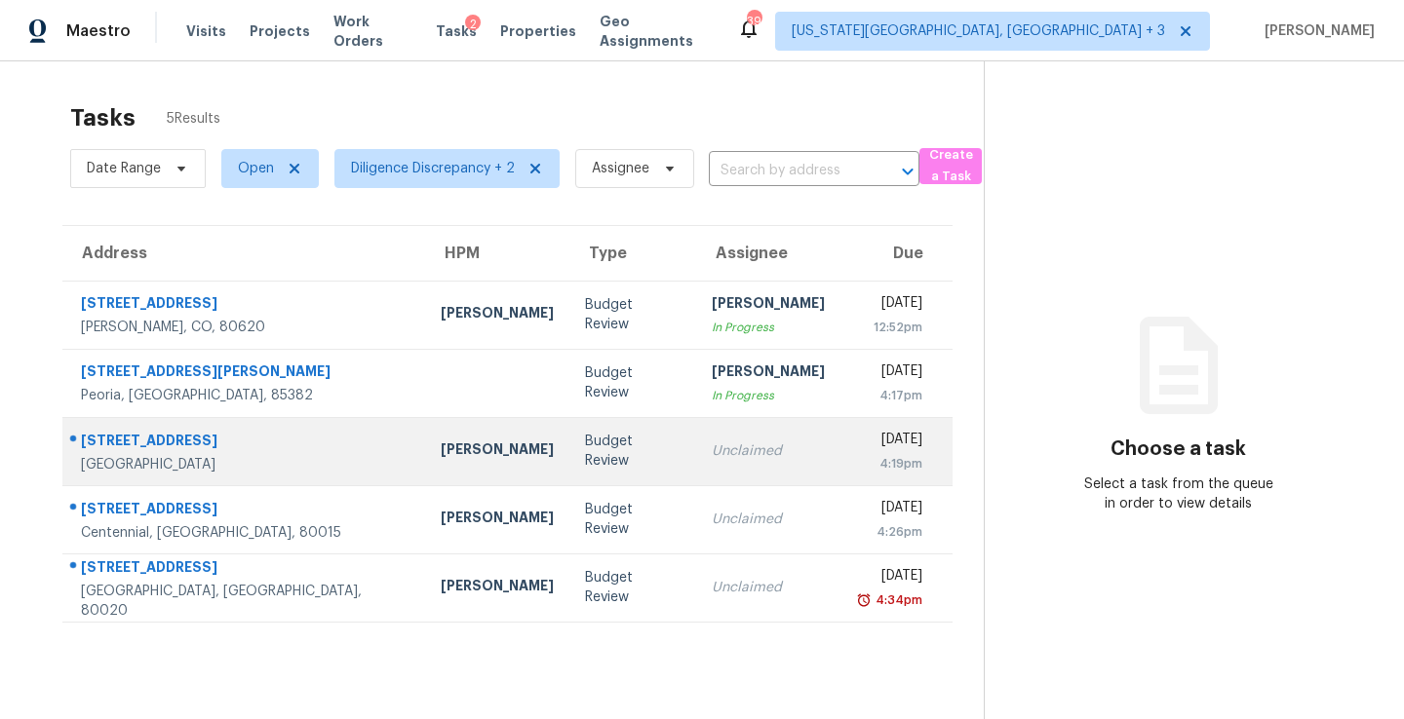
click at [732, 444] on div "Unclaimed" at bounding box center [768, 451] width 113 height 19
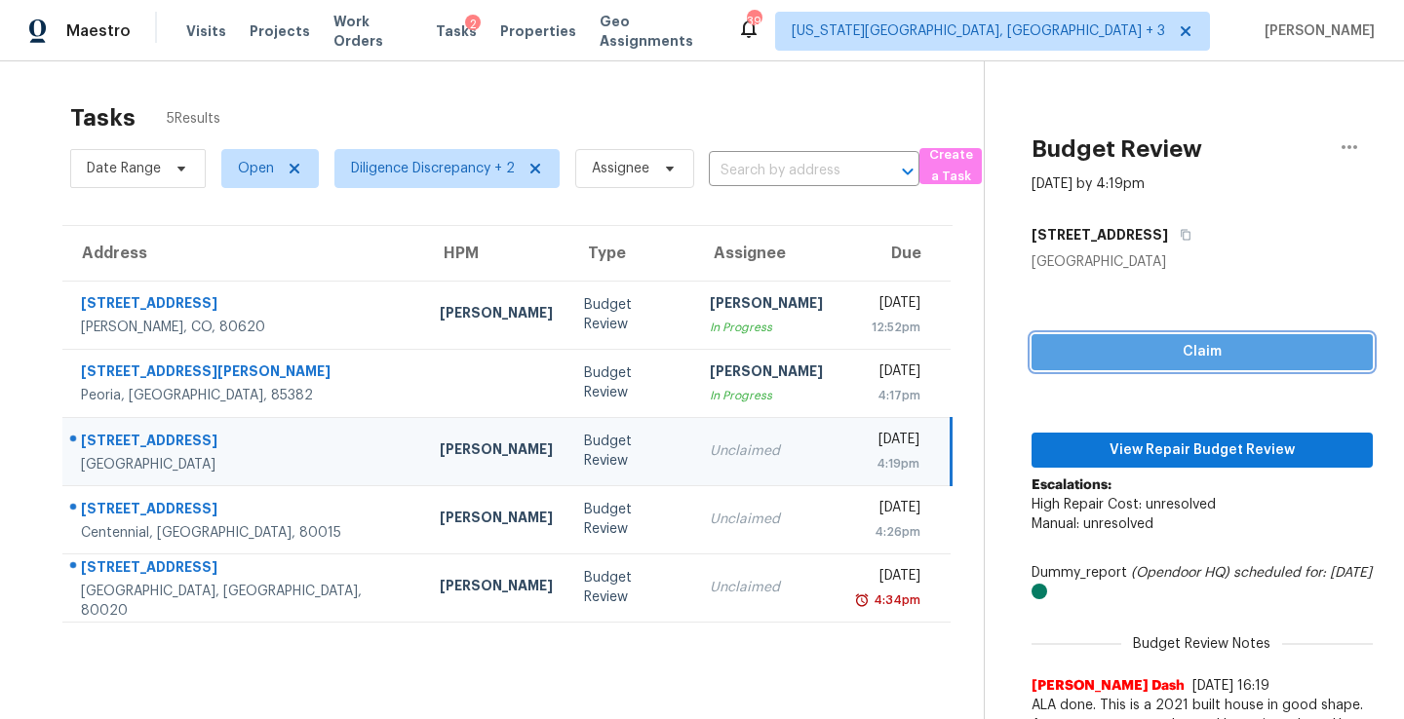
click at [1146, 347] on span "Claim" at bounding box center [1202, 352] width 310 height 24
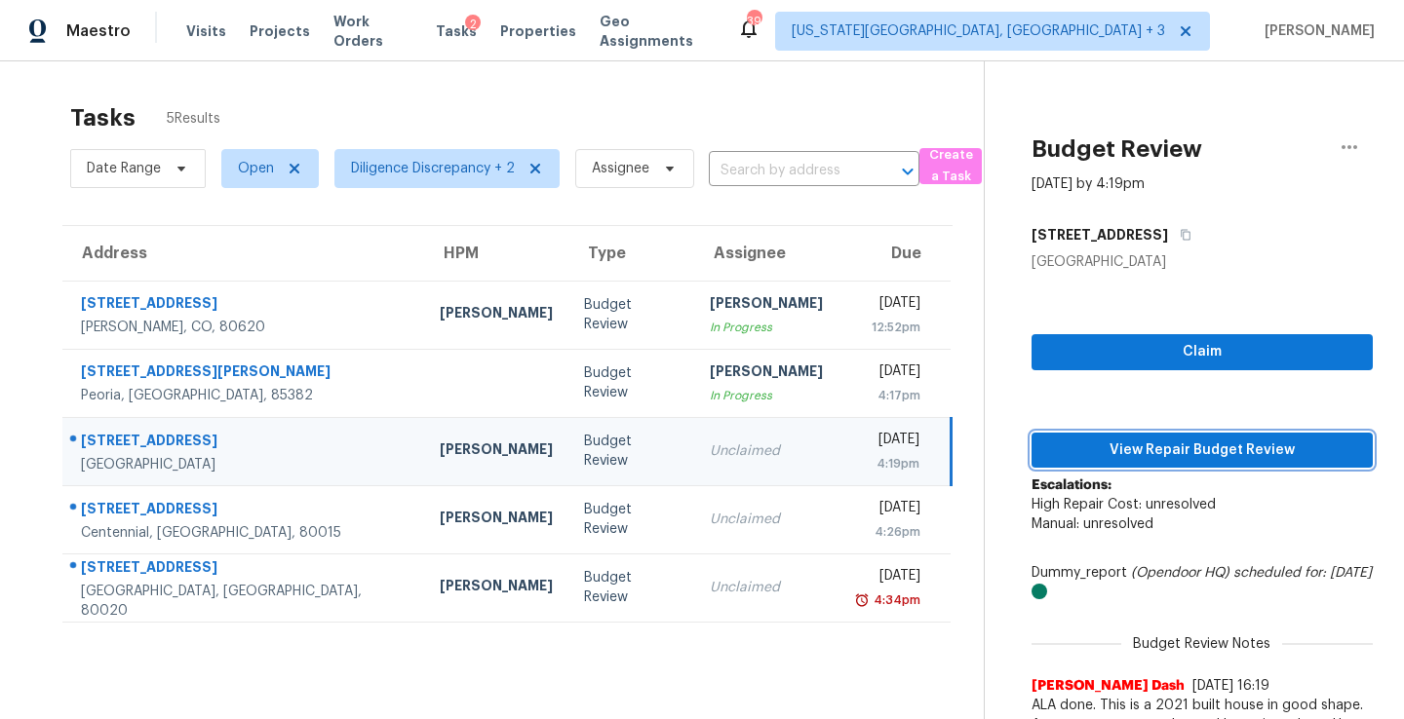
click at [1132, 443] on span "View Repair Budget Review" at bounding box center [1202, 451] width 310 height 24
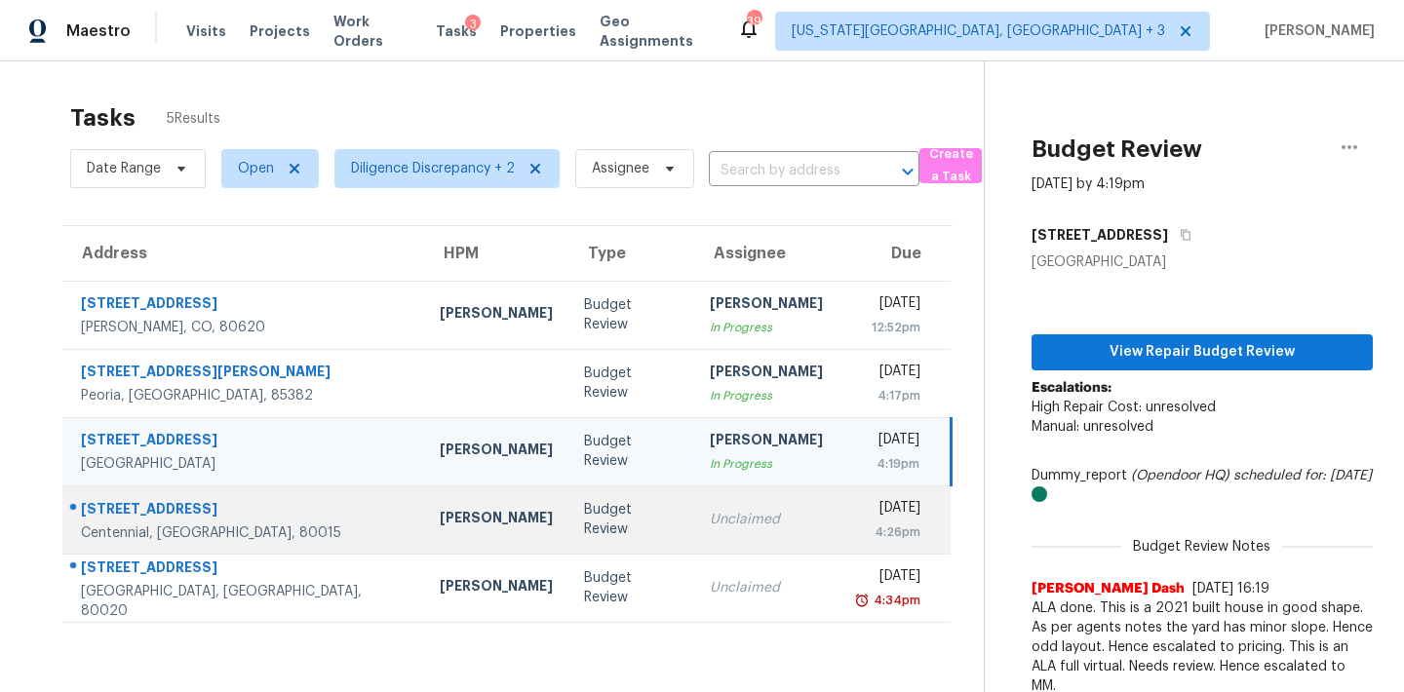
click at [739, 543] on td "Unclaimed" at bounding box center [766, 519] width 144 height 68
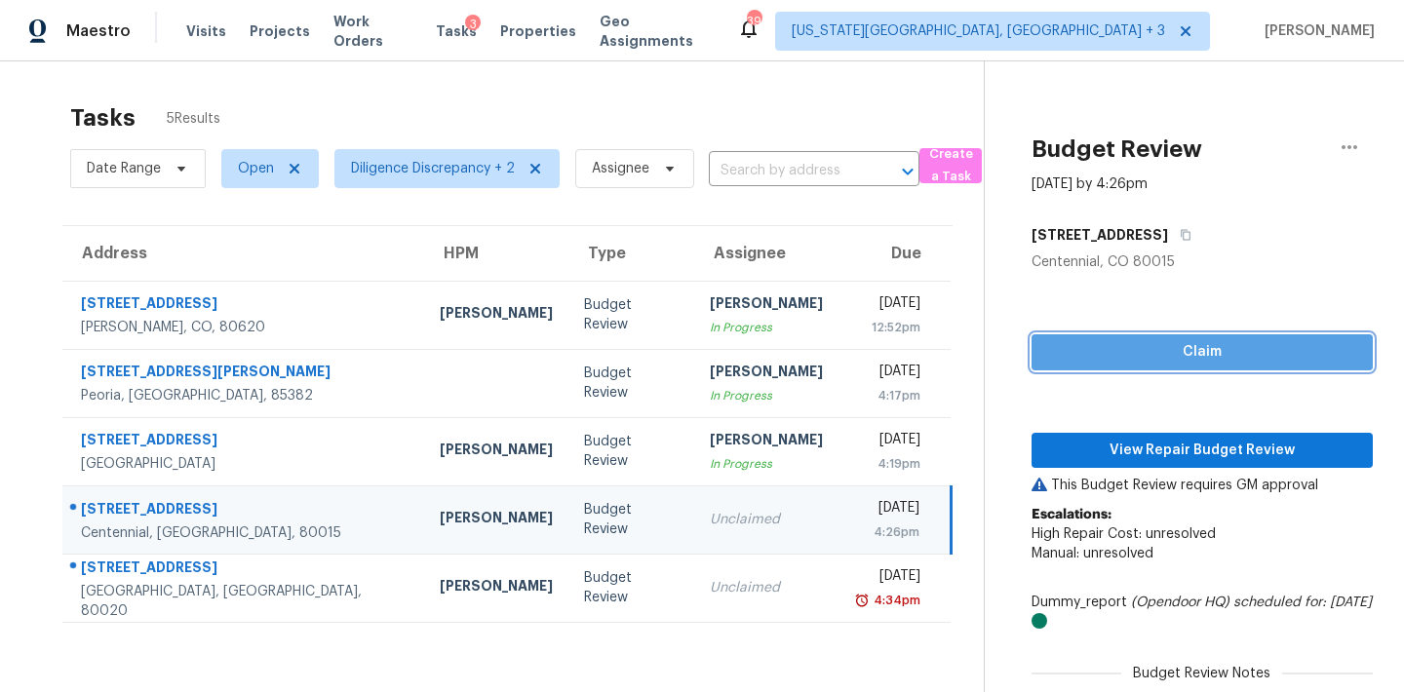
click at [1108, 358] on span "Claim" at bounding box center [1202, 352] width 310 height 24
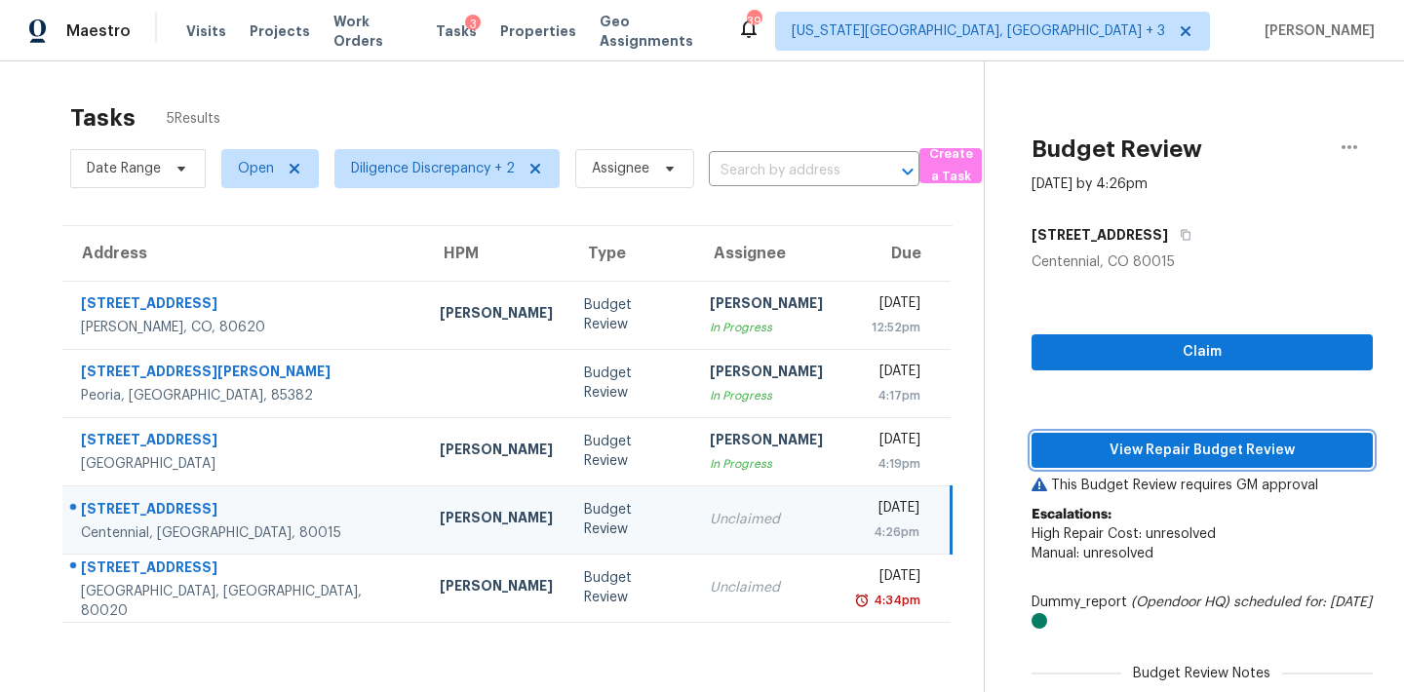
click at [1111, 453] on span "View Repair Budget Review" at bounding box center [1202, 451] width 310 height 24
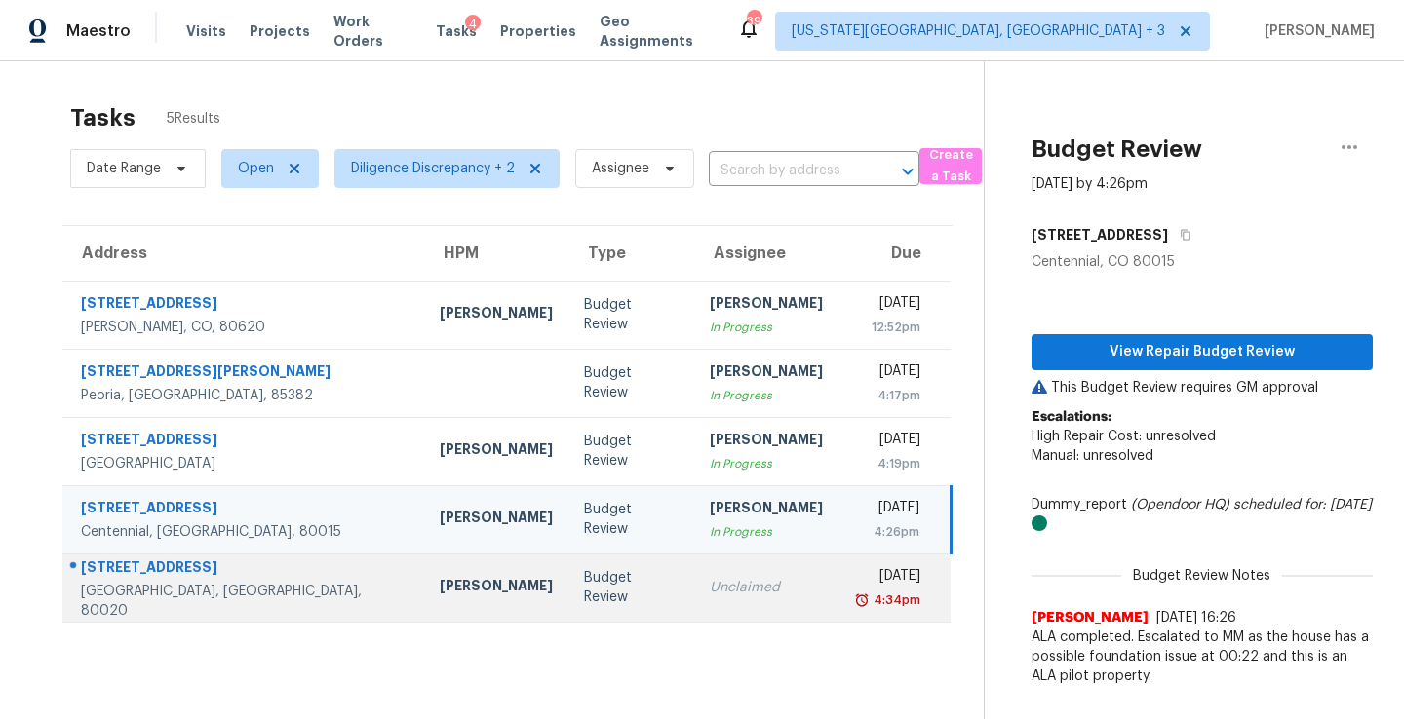
click at [838, 585] on td "Mon, Aug 18th 2025 4:34pm" at bounding box center [894, 588] width 112 height 68
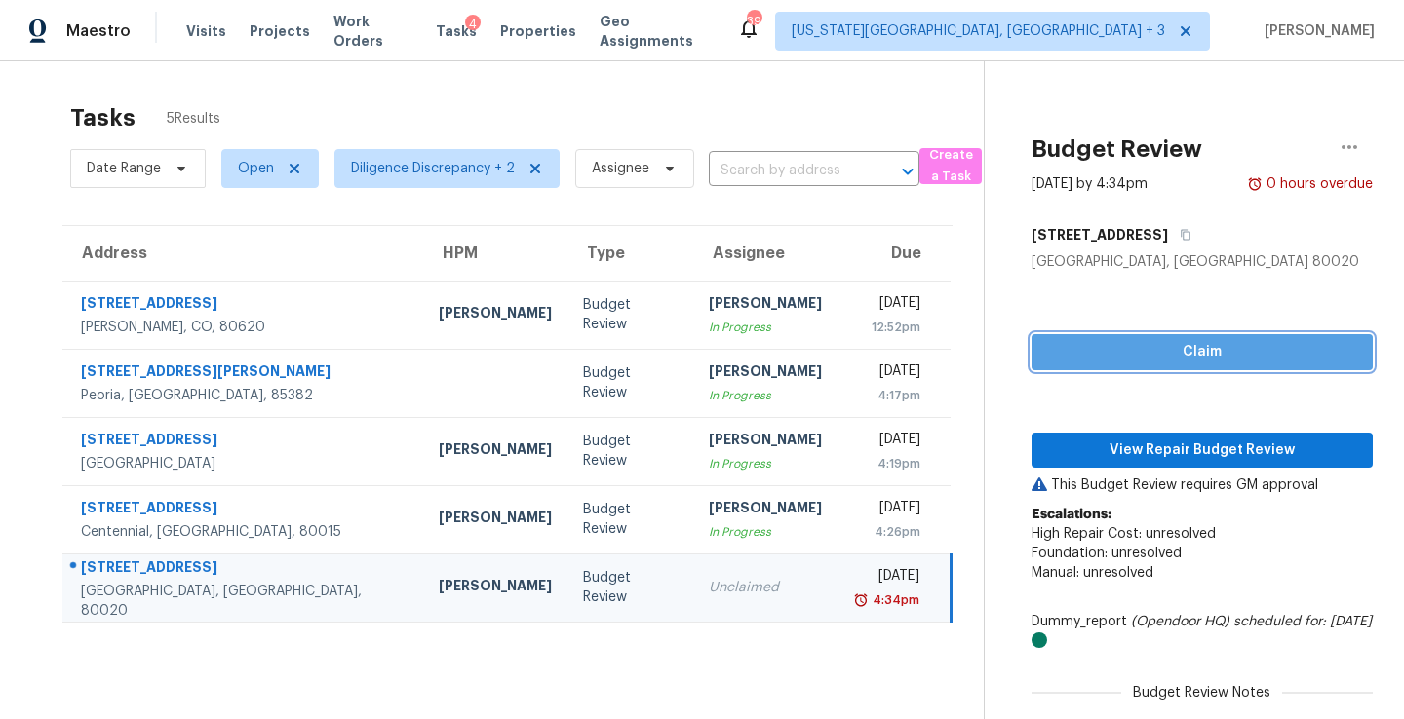
click at [1080, 349] on span "Claim" at bounding box center [1202, 352] width 310 height 24
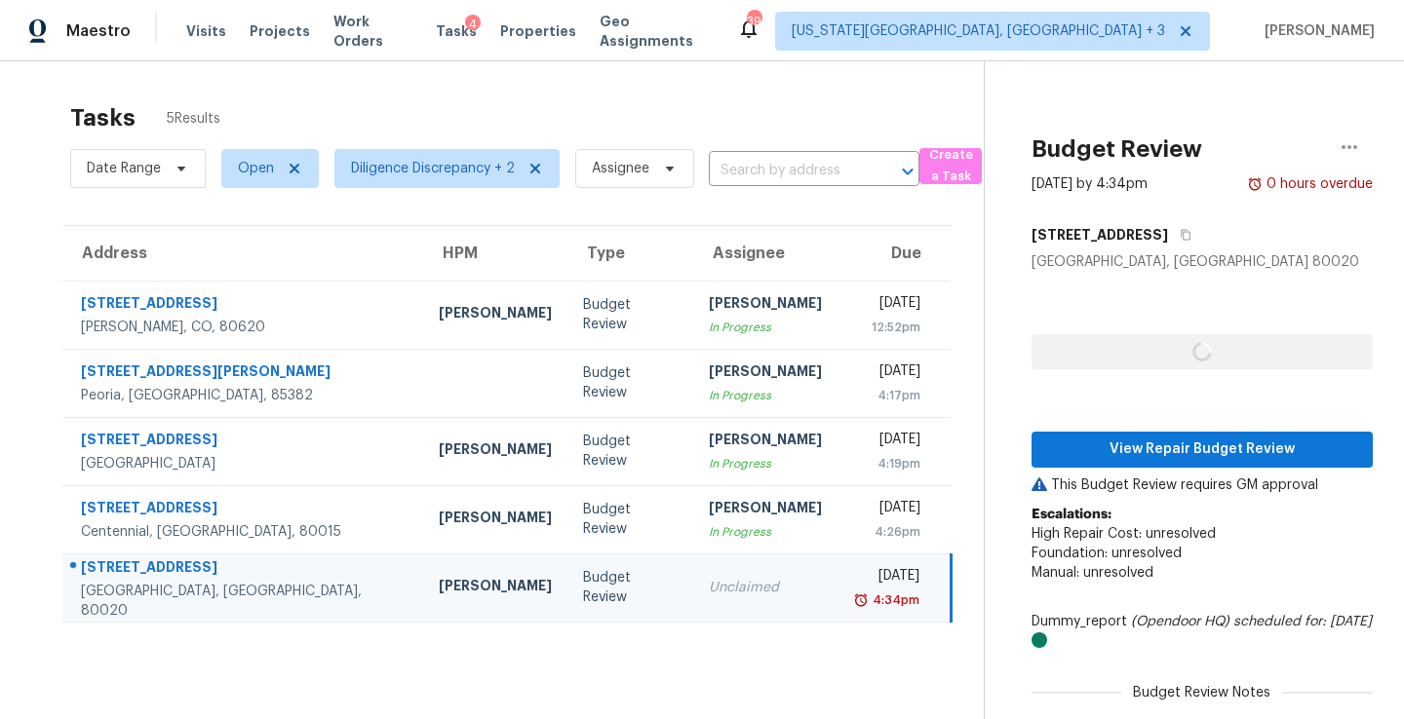
click at [1085, 499] on div "This Budget Review requires GM approval Escalations: High Repair Cost: unresolv…" at bounding box center [1201, 688] width 341 height 425
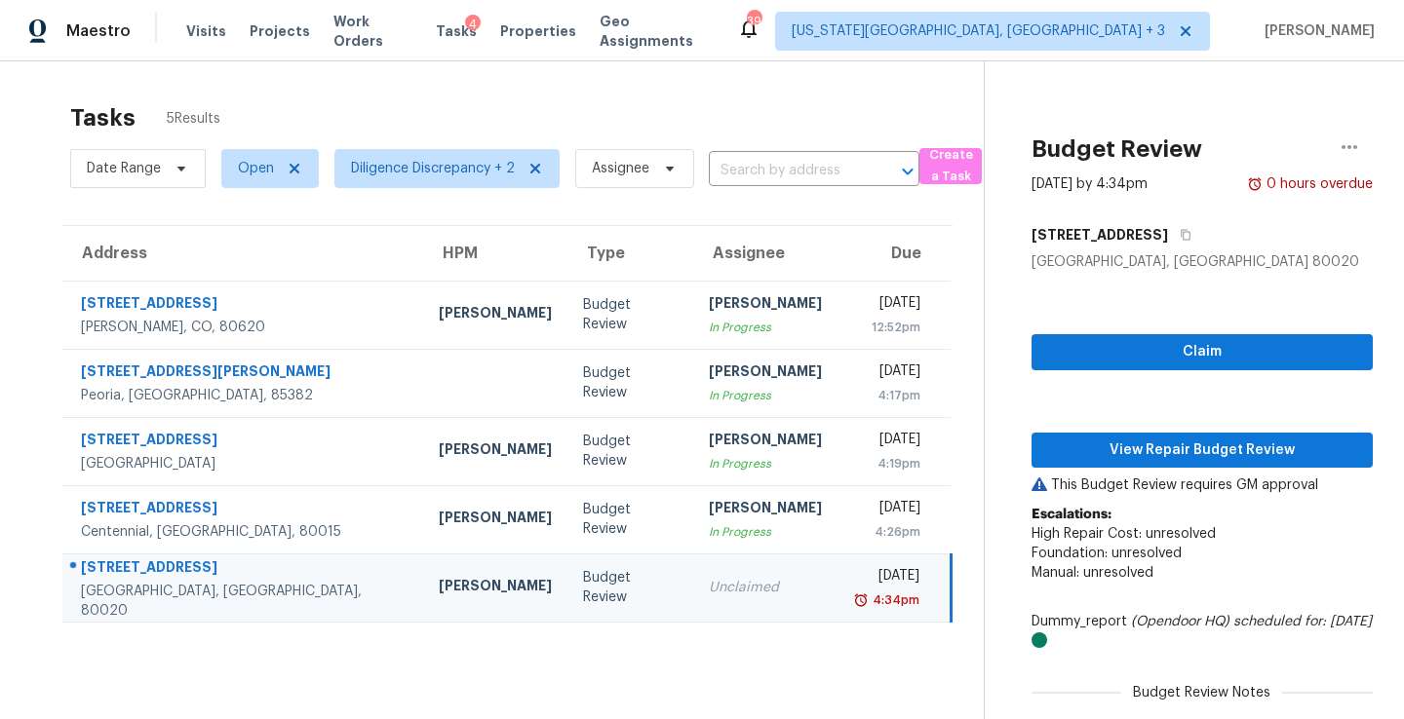
click at [1085, 467] on div "Claim View Repair Budget Review This Budget Review requires GM approval Escalat…" at bounding box center [1201, 591] width 341 height 639
click at [1099, 429] on div "Claim View Repair Budget Review This Budget Review requires GM approval Escalat…" at bounding box center [1201, 591] width 341 height 639
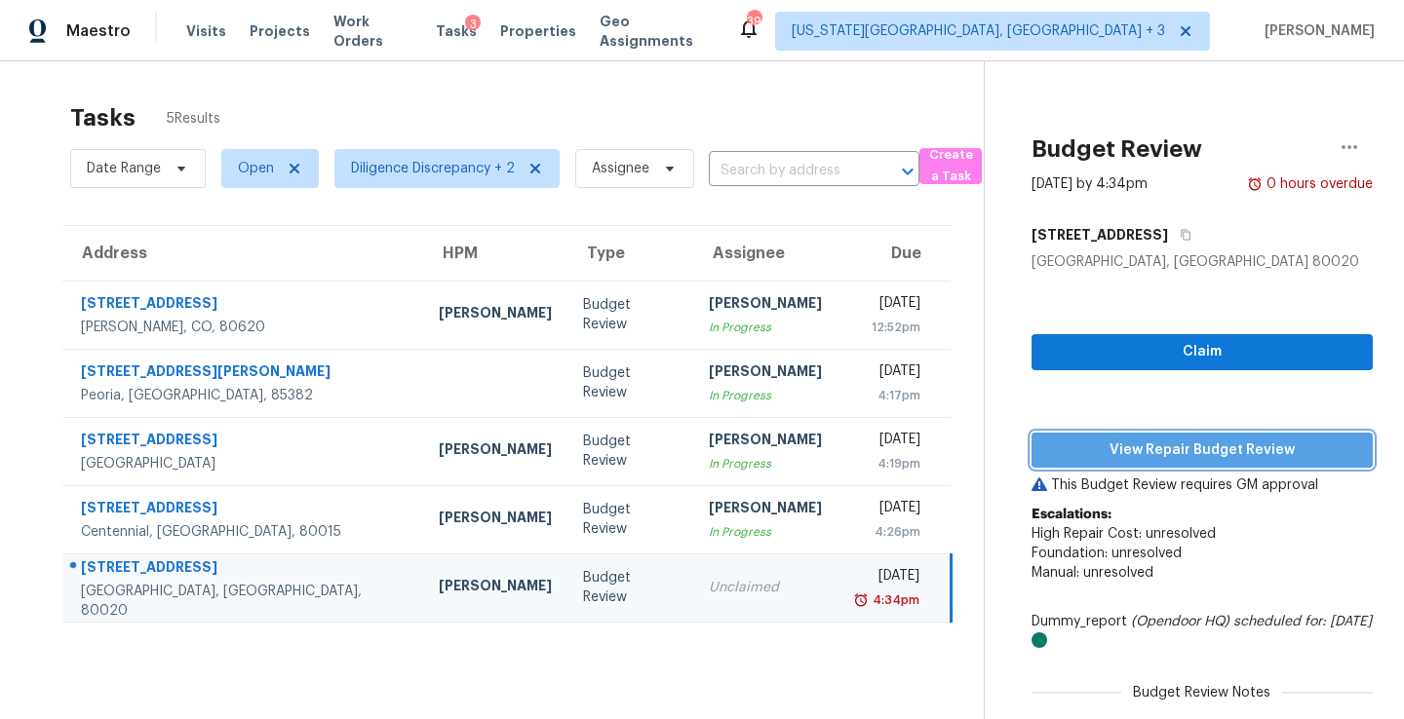
click at [1099, 445] on span "View Repair Budget Review" at bounding box center [1202, 451] width 310 height 24
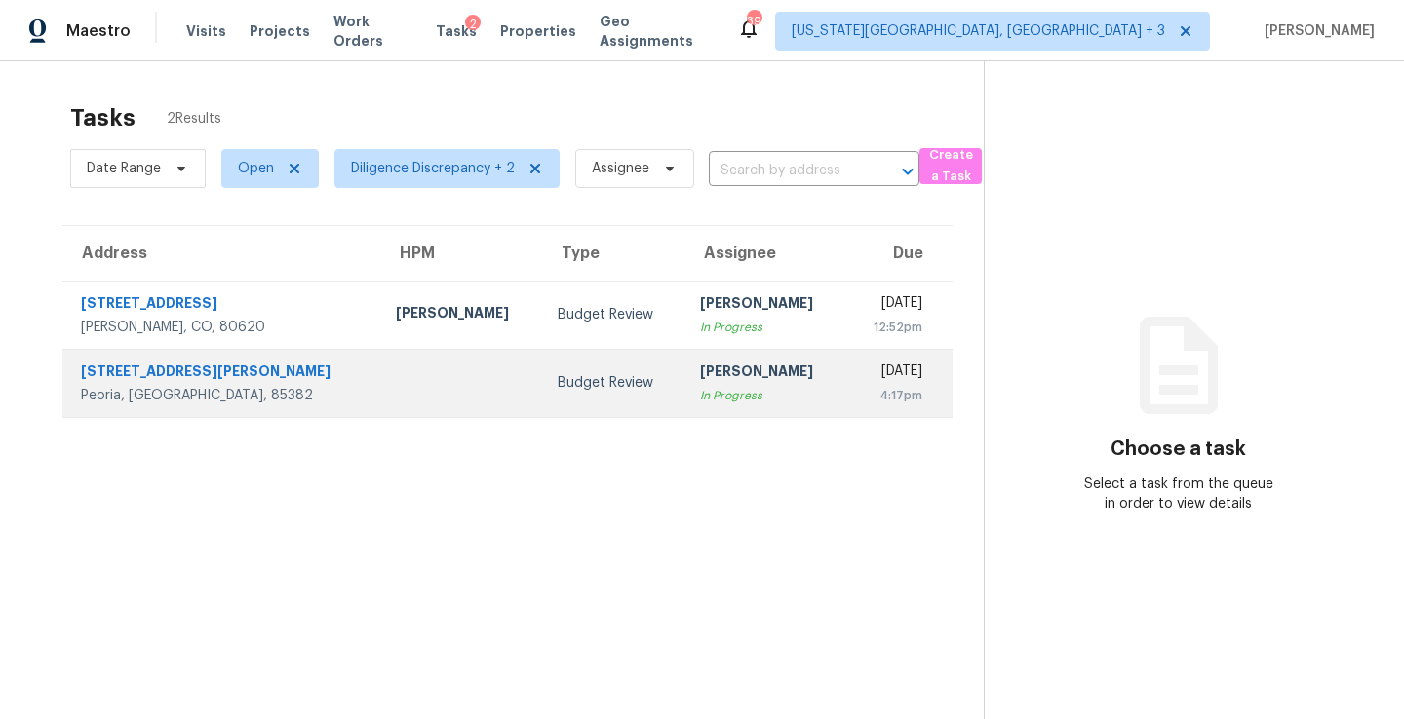
click at [700, 378] on div "[PERSON_NAME]" at bounding box center [765, 374] width 131 height 24
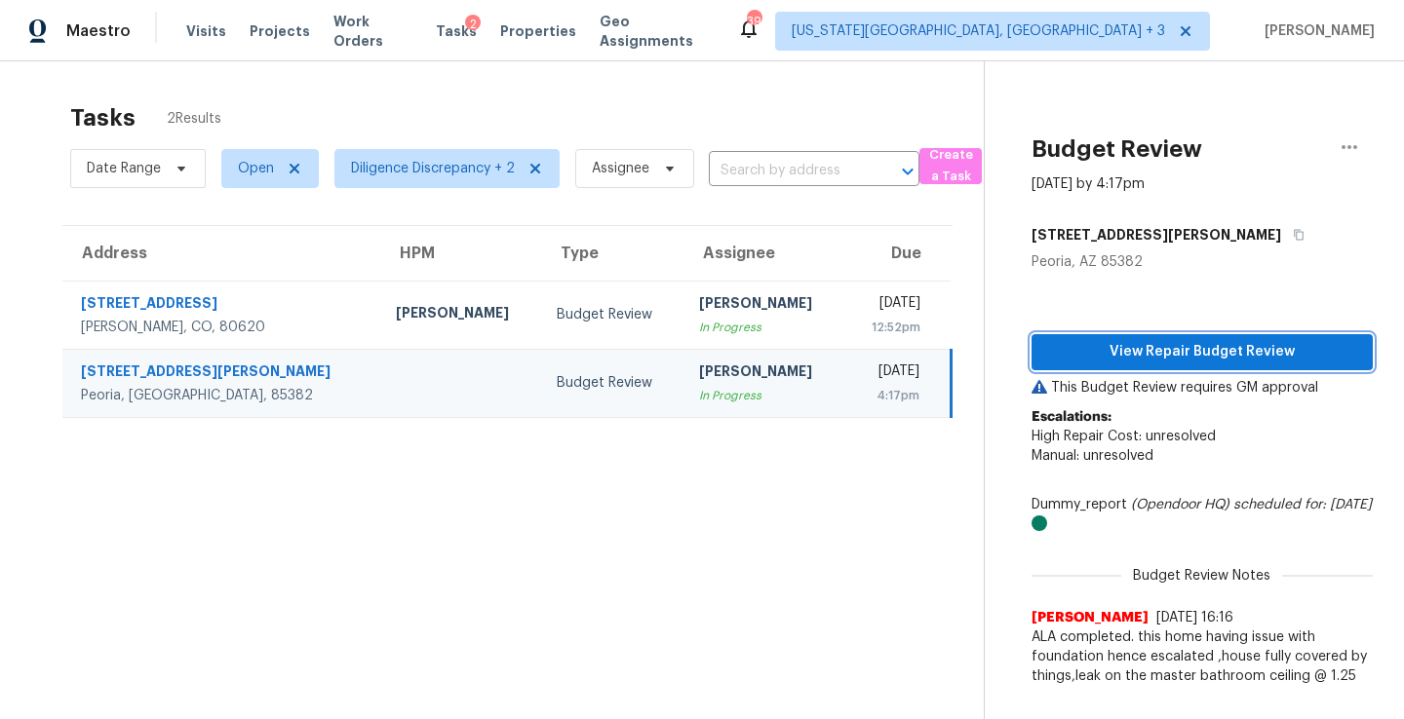
click at [1144, 364] on button "View Repair Budget Review" at bounding box center [1201, 352] width 341 height 36
